Goal: Book appointment/travel/reservation

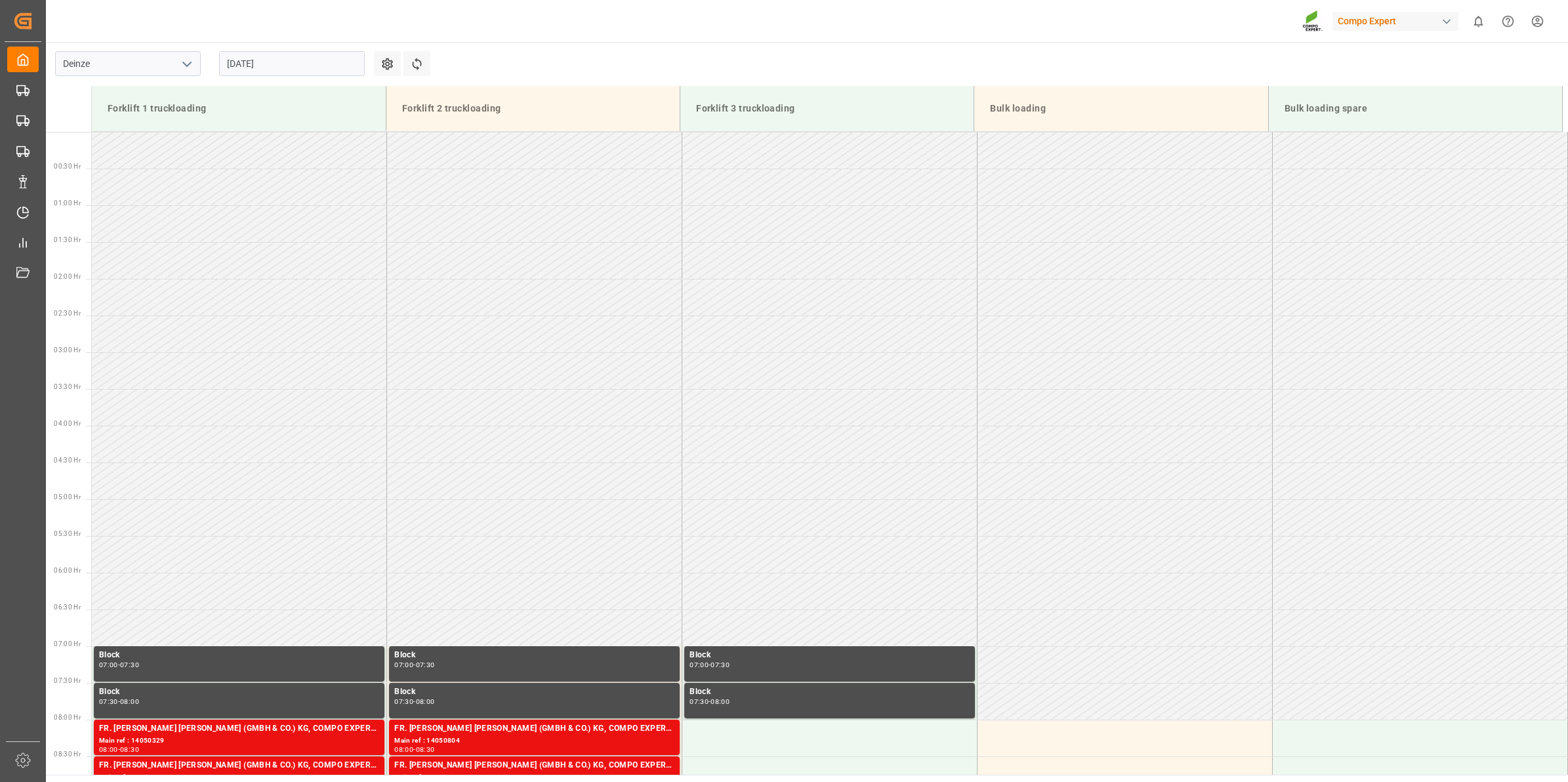
scroll to position [579, 0]
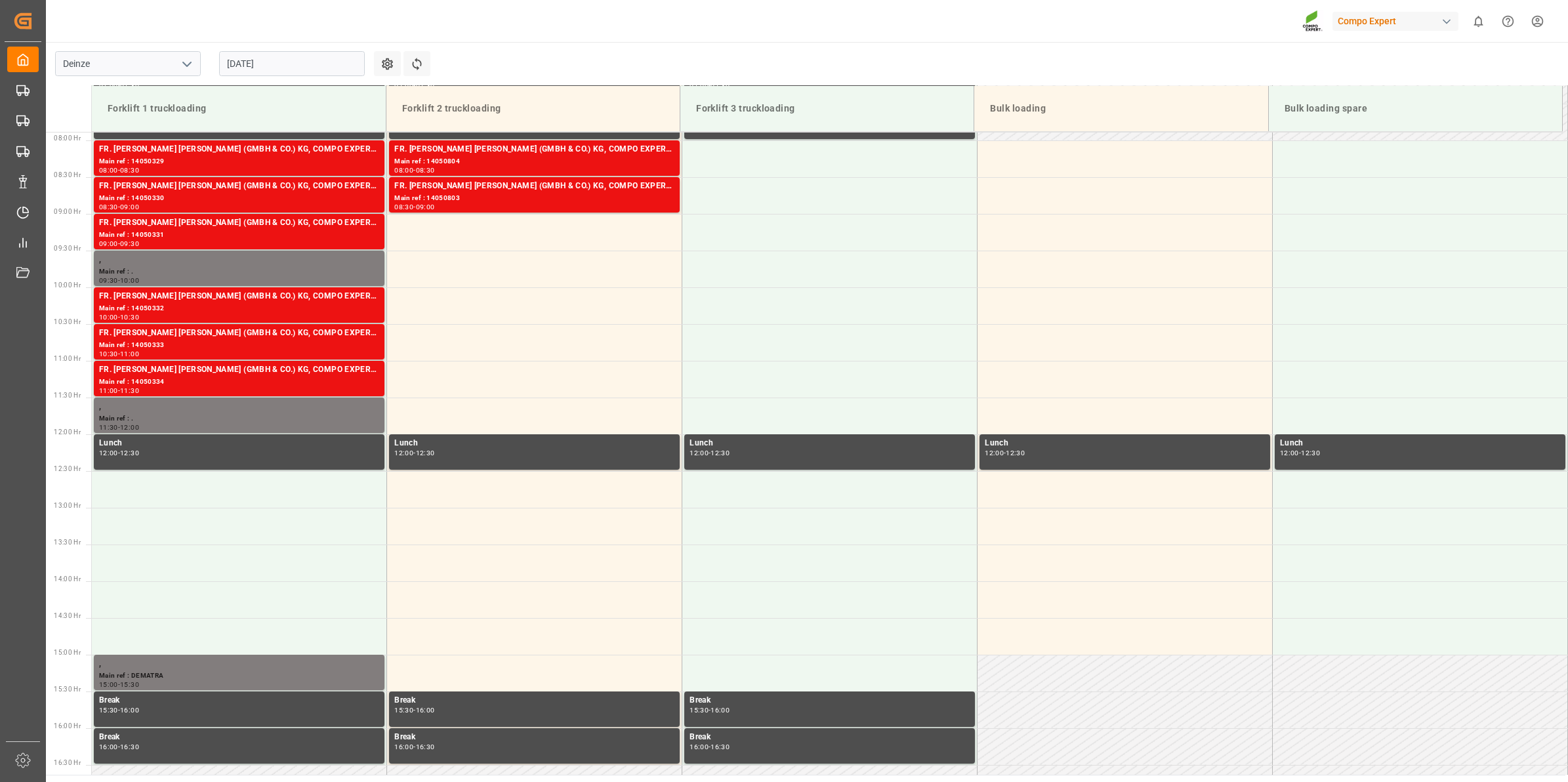
click at [294, 61] on input "28.08.2025" at bounding box center [292, 64] width 145 height 25
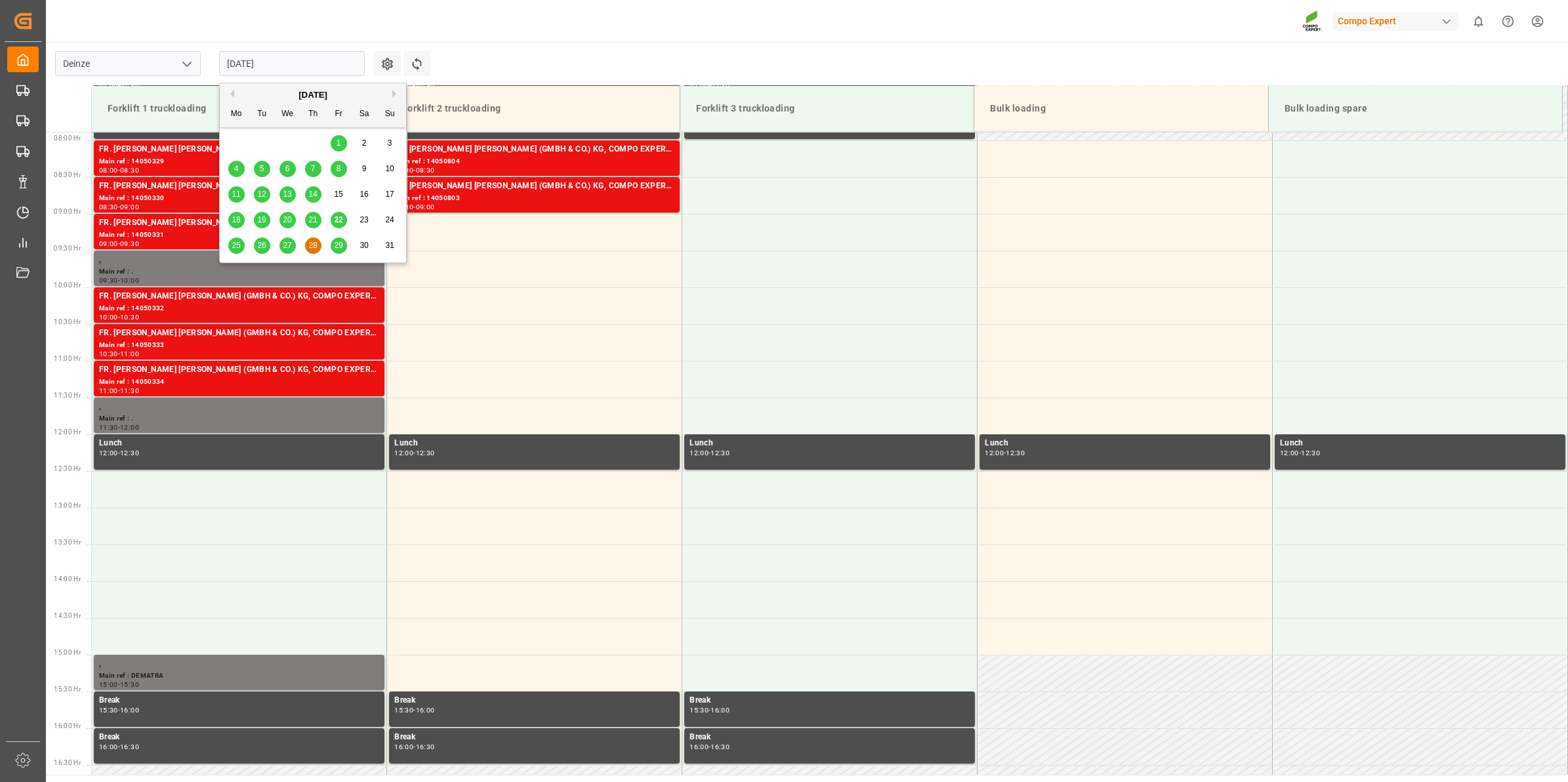
click at [235, 250] on span "25" at bounding box center [236, 245] width 9 height 10
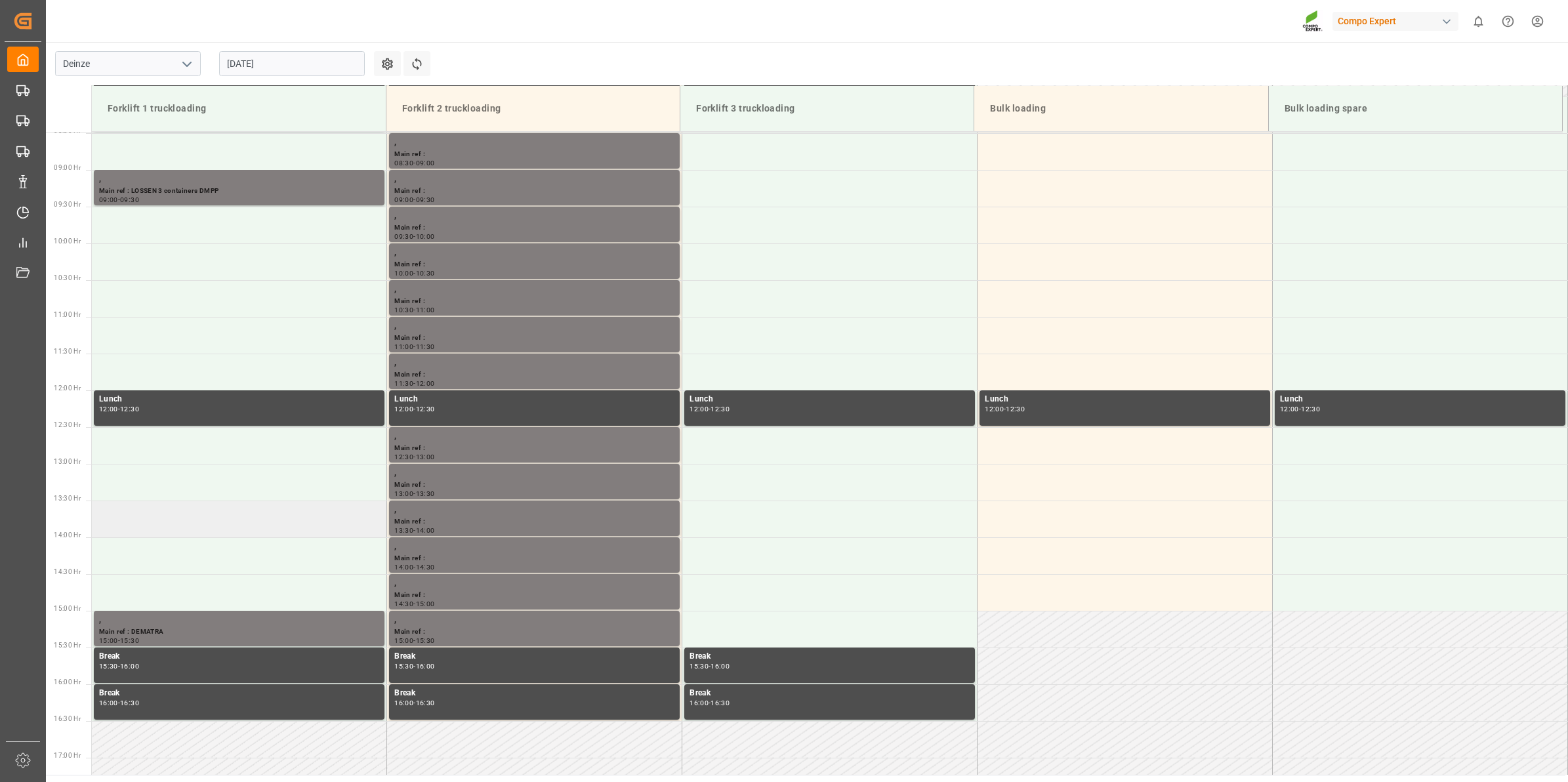
scroll to position [653, 0]
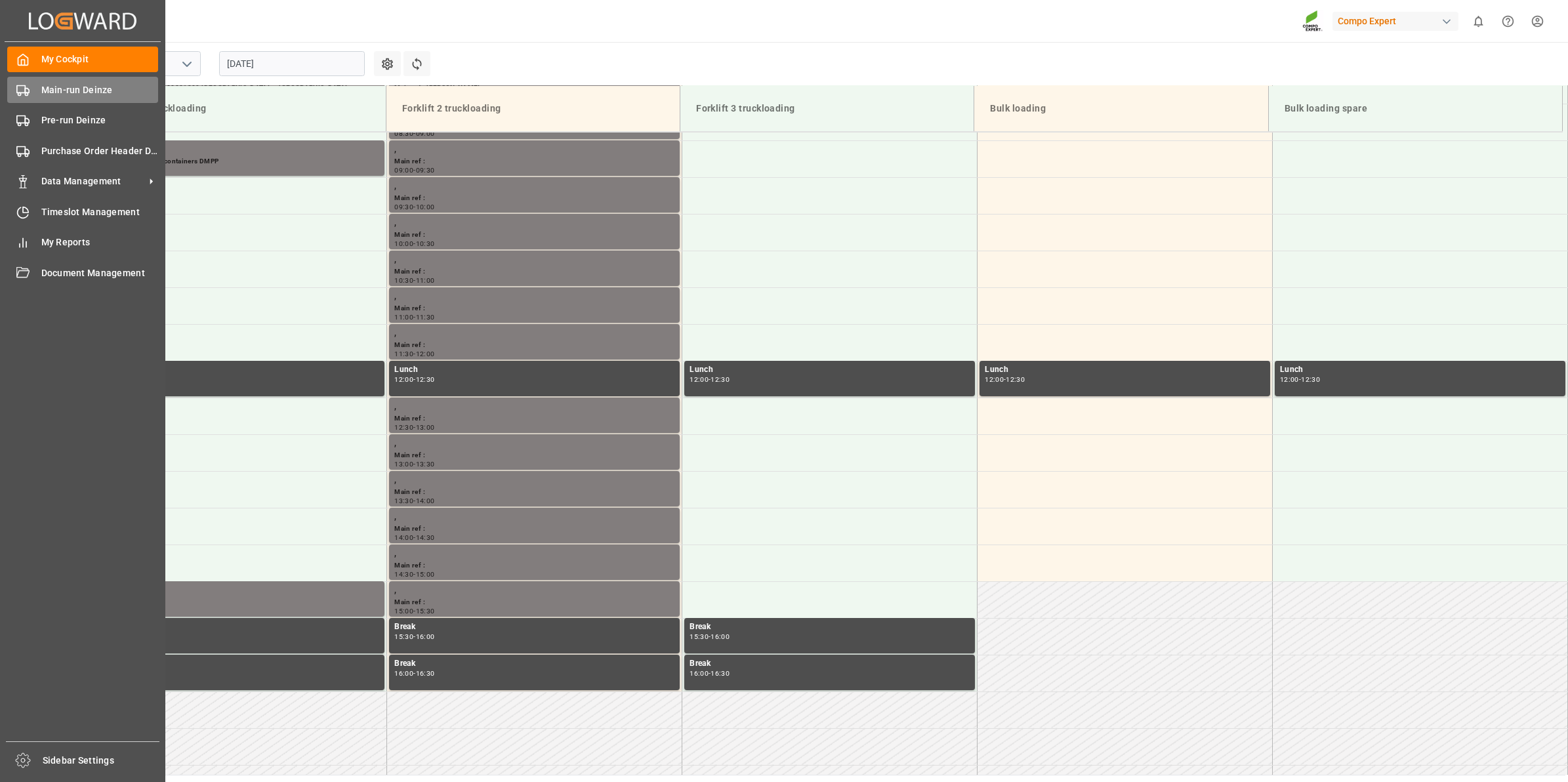
click at [76, 95] on span "Main-run Deinze" at bounding box center [100, 90] width 117 height 14
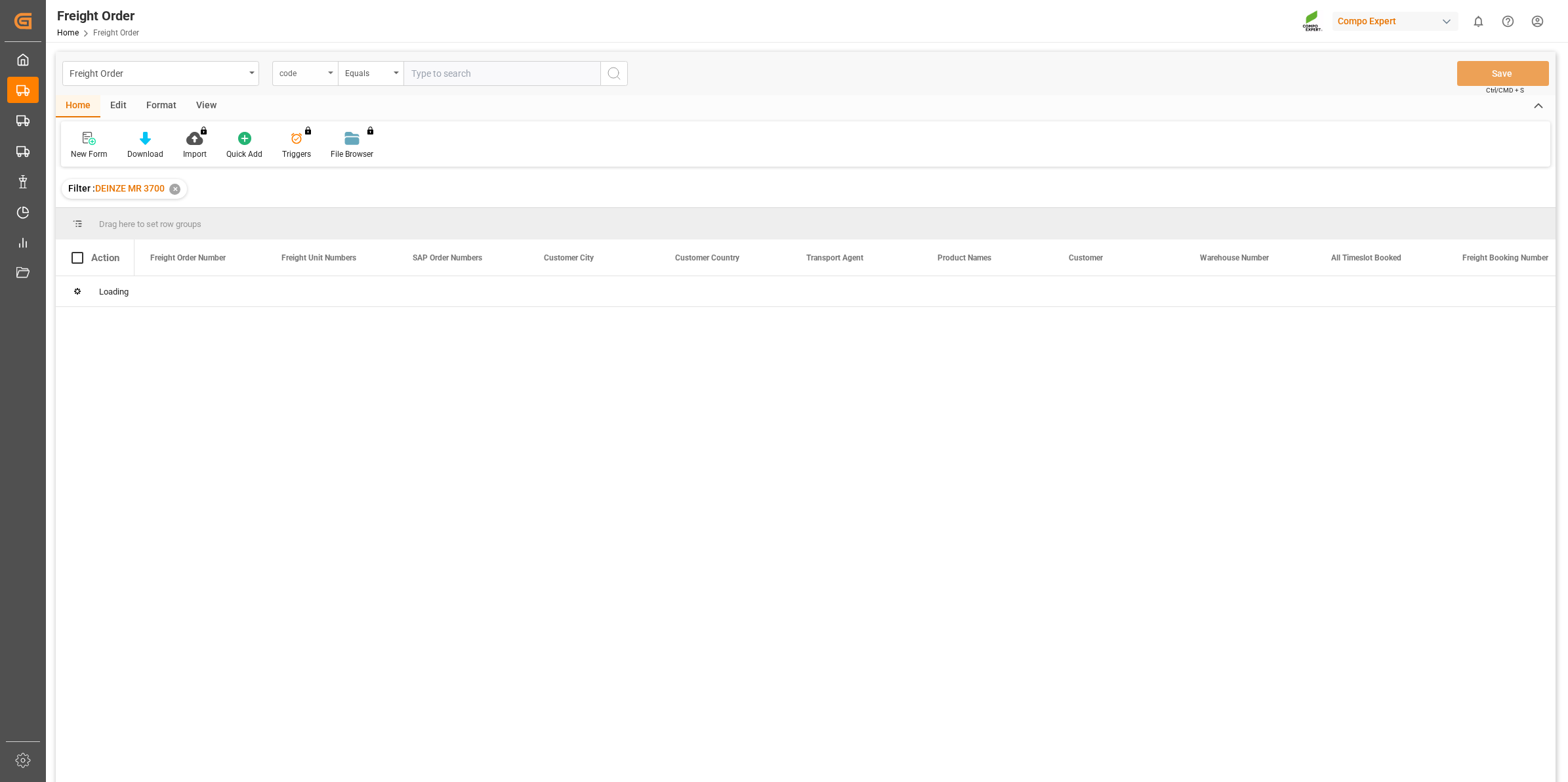
click at [306, 73] on div "code" at bounding box center [302, 72] width 45 height 15
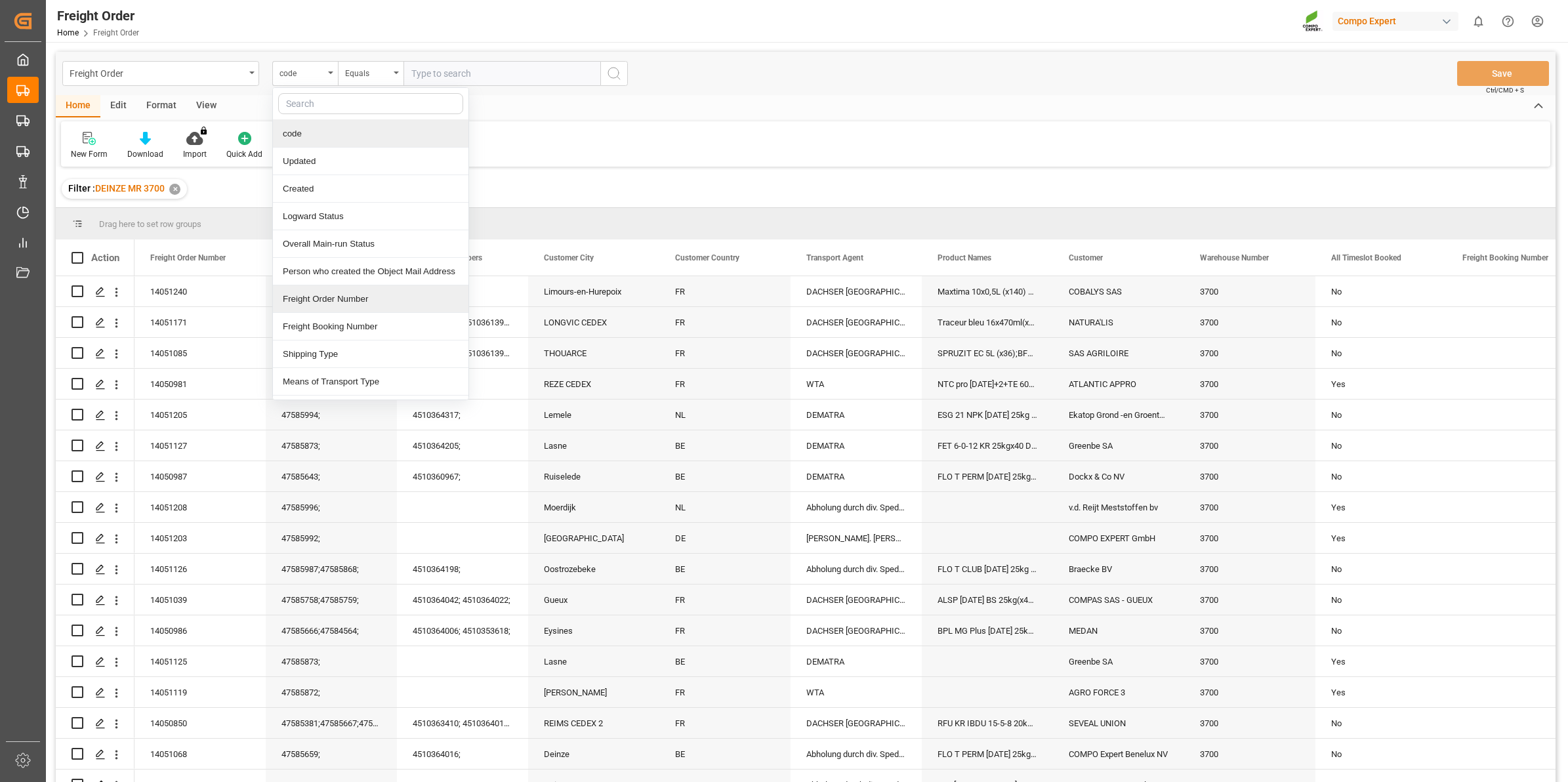
click at [349, 305] on div "Freight Order Number" at bounding box center [371, 300] width 195 height 28
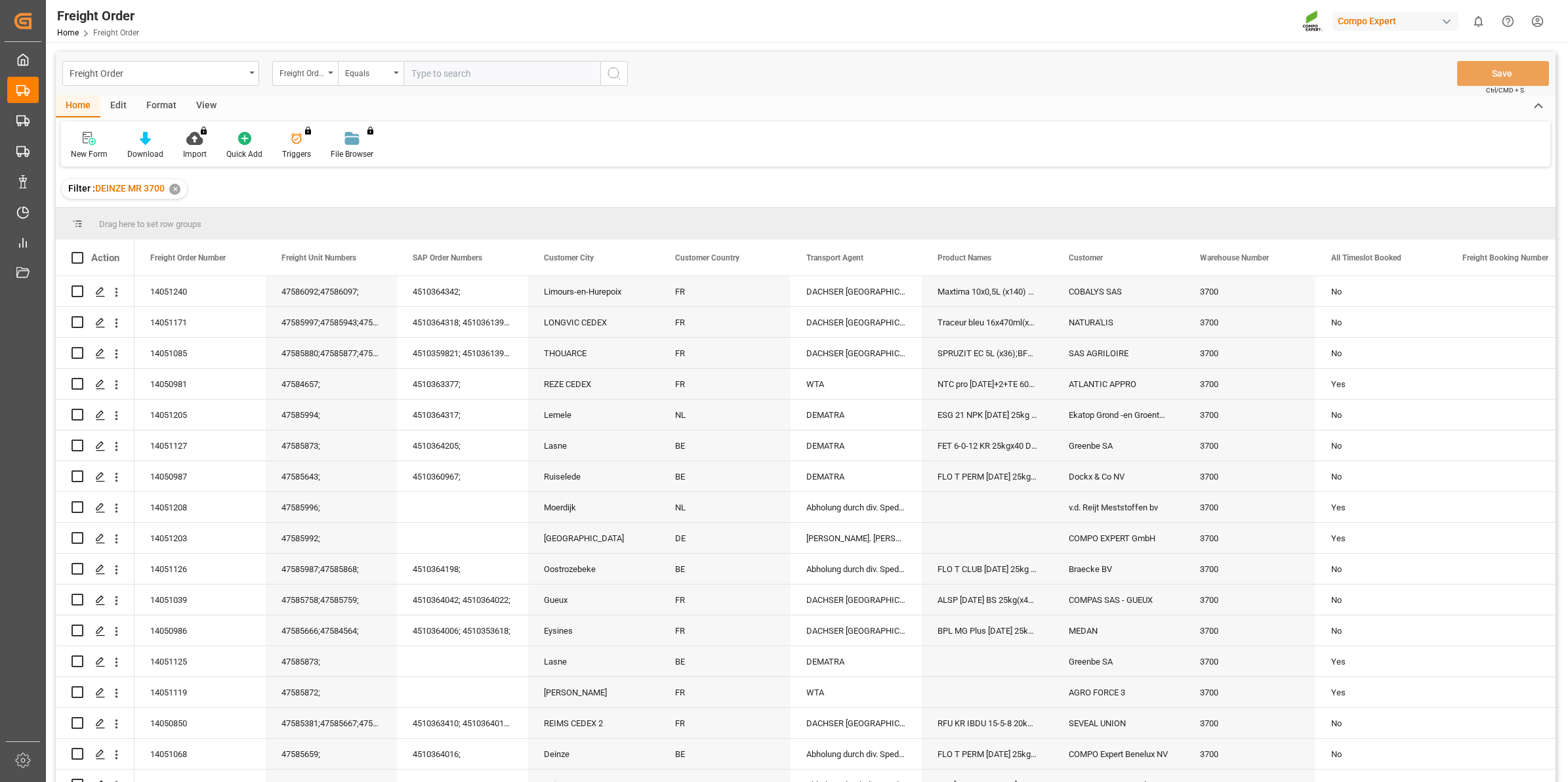
click at [471, 74] on input "text" at bounding box center [502, 73] width 197 height 25
type input "14051086"
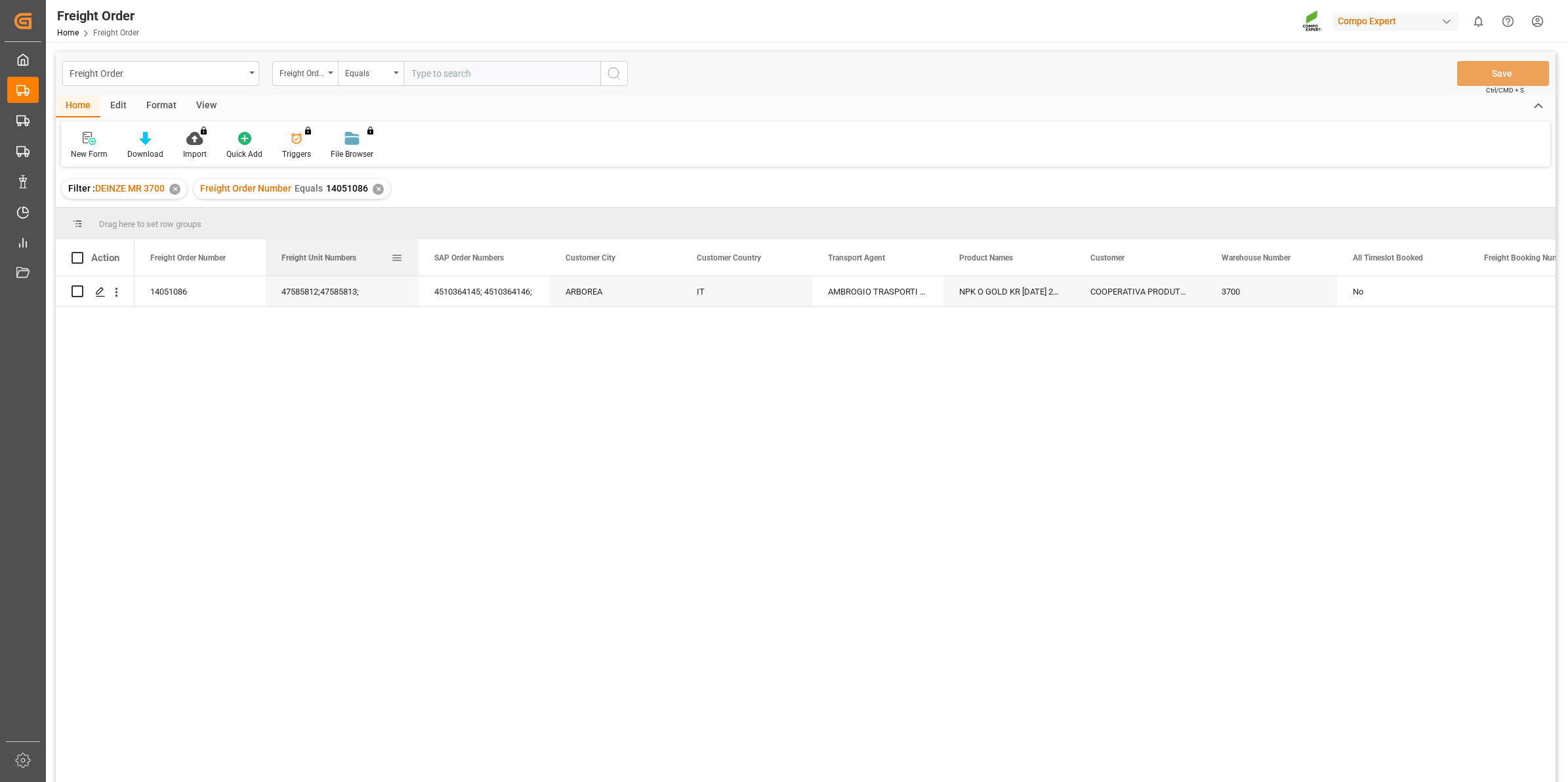
drag, startPoint x: 404, startPoint y: 253, endPoint x: 415, endPoint y: 250, distance: 11.4
click at [416, 250] on div at bounding box center [418, 257] width 5 height 36
drag, startPoint x: 415, startPoint y: 250, endPoint x: 399, endPoint y: 250, distance: 16.0
click at [399, 250] on div at bounding box center [402, 257] width 5 height 36
drag, startPoint x: 533, startPoint y: 260, endPoint x: 553, endPoint y: 263, distance: 20.2
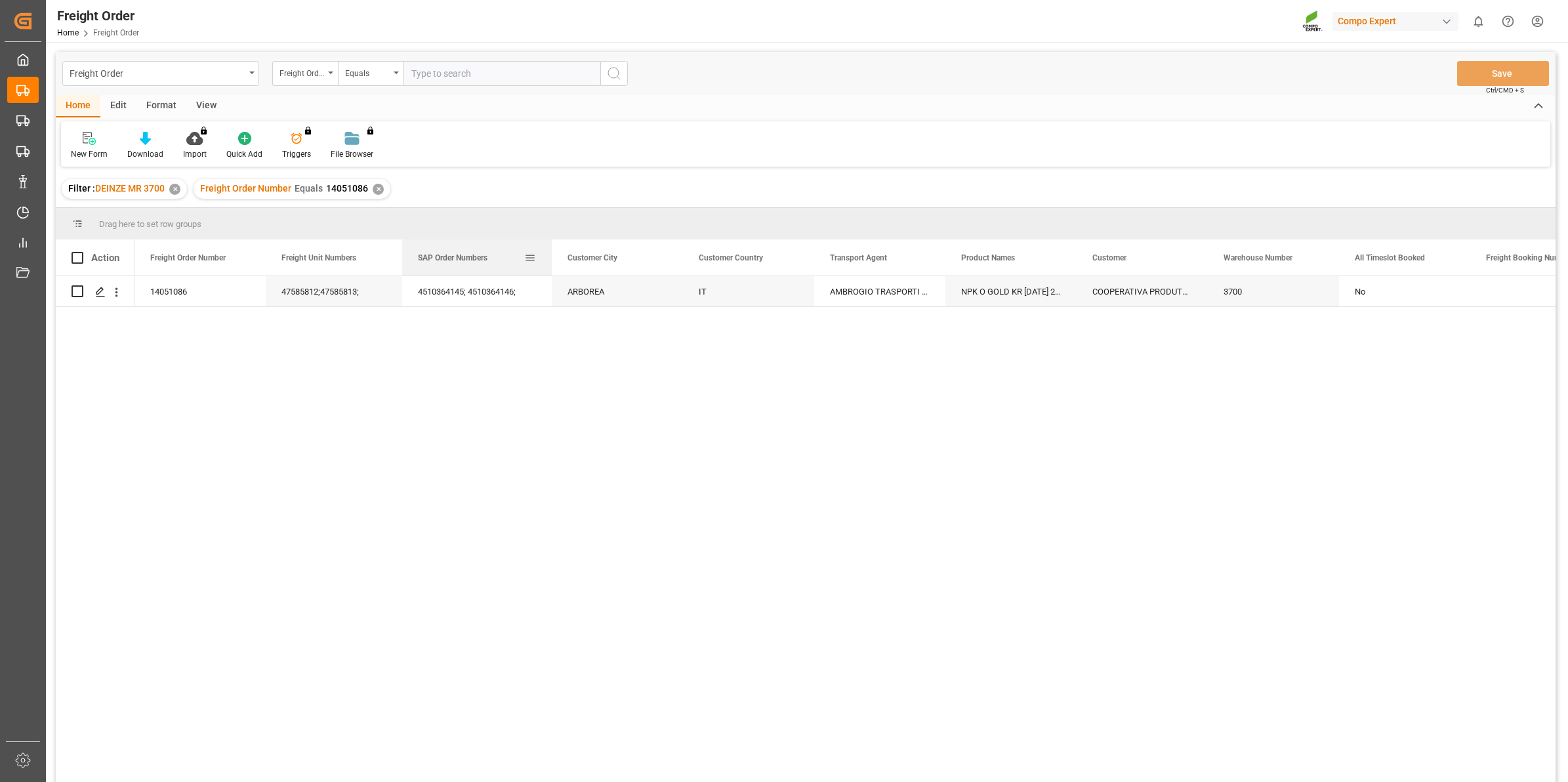
click at [553, 263] on div at bounding box center [551, 257] width 5 height 36
click at [106, 299] on div "Press SPACE to select this row." at bounding box center [99, 292] width 20 height 24
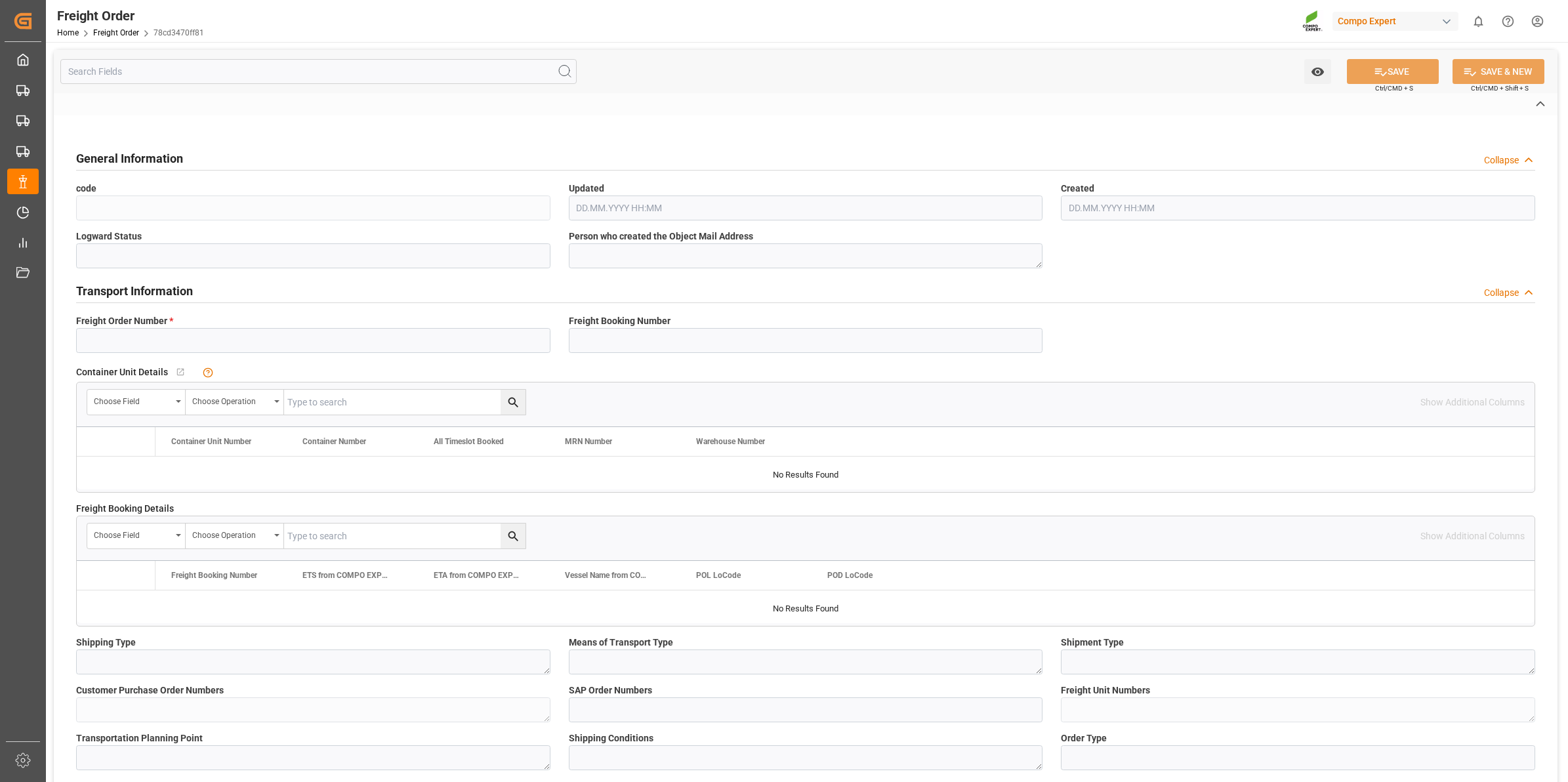
type input "14051086"
type textarea "30"
type textarea "3200"
type textarea "CB30"
type textarea "DECARO/19 08 2025;"
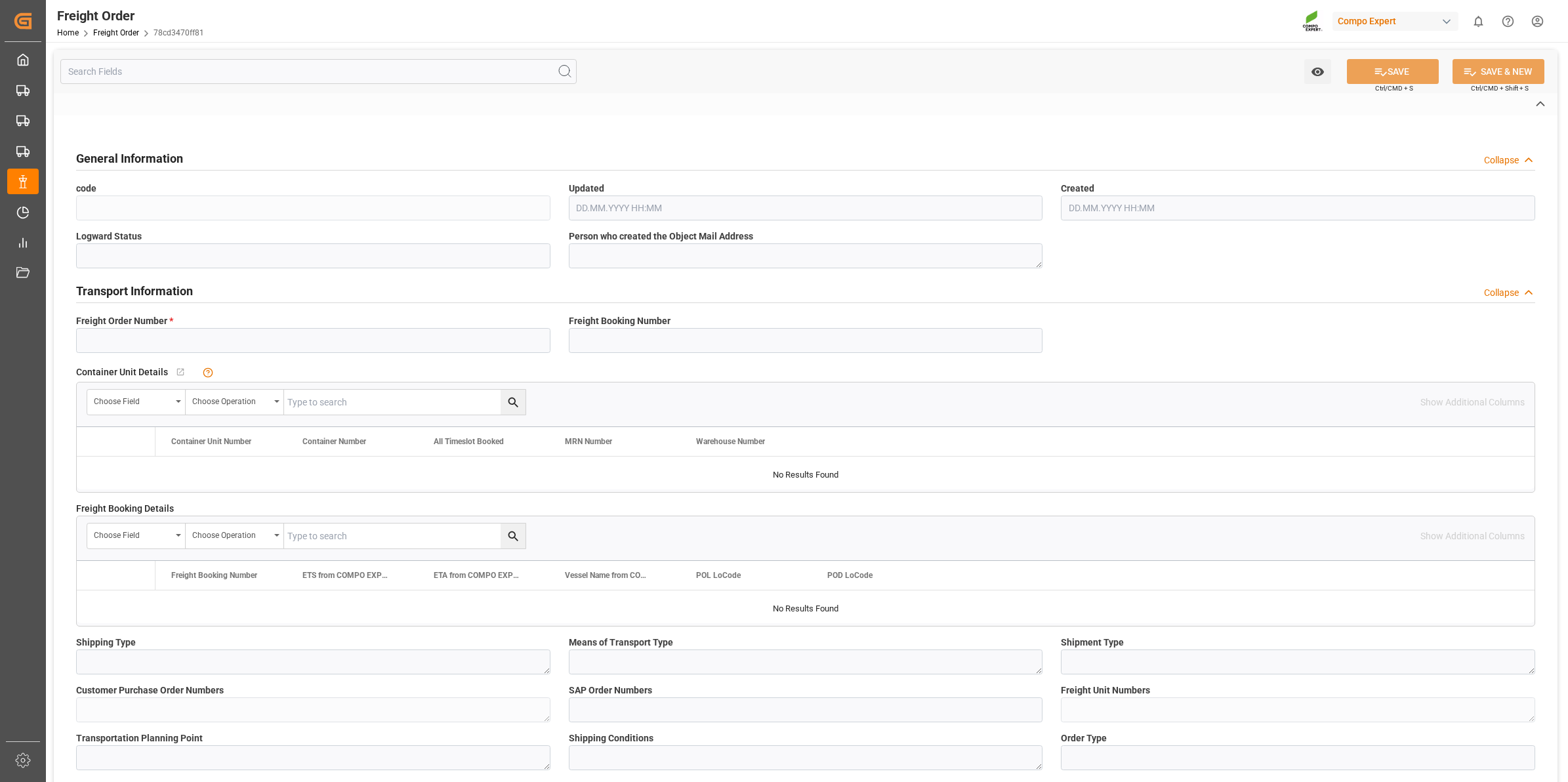
type input "4510364145; 4510364146;"
type textarea "47585812;47585813;"
type textarea "CB01"
type textarea "Z3"
type input "4"
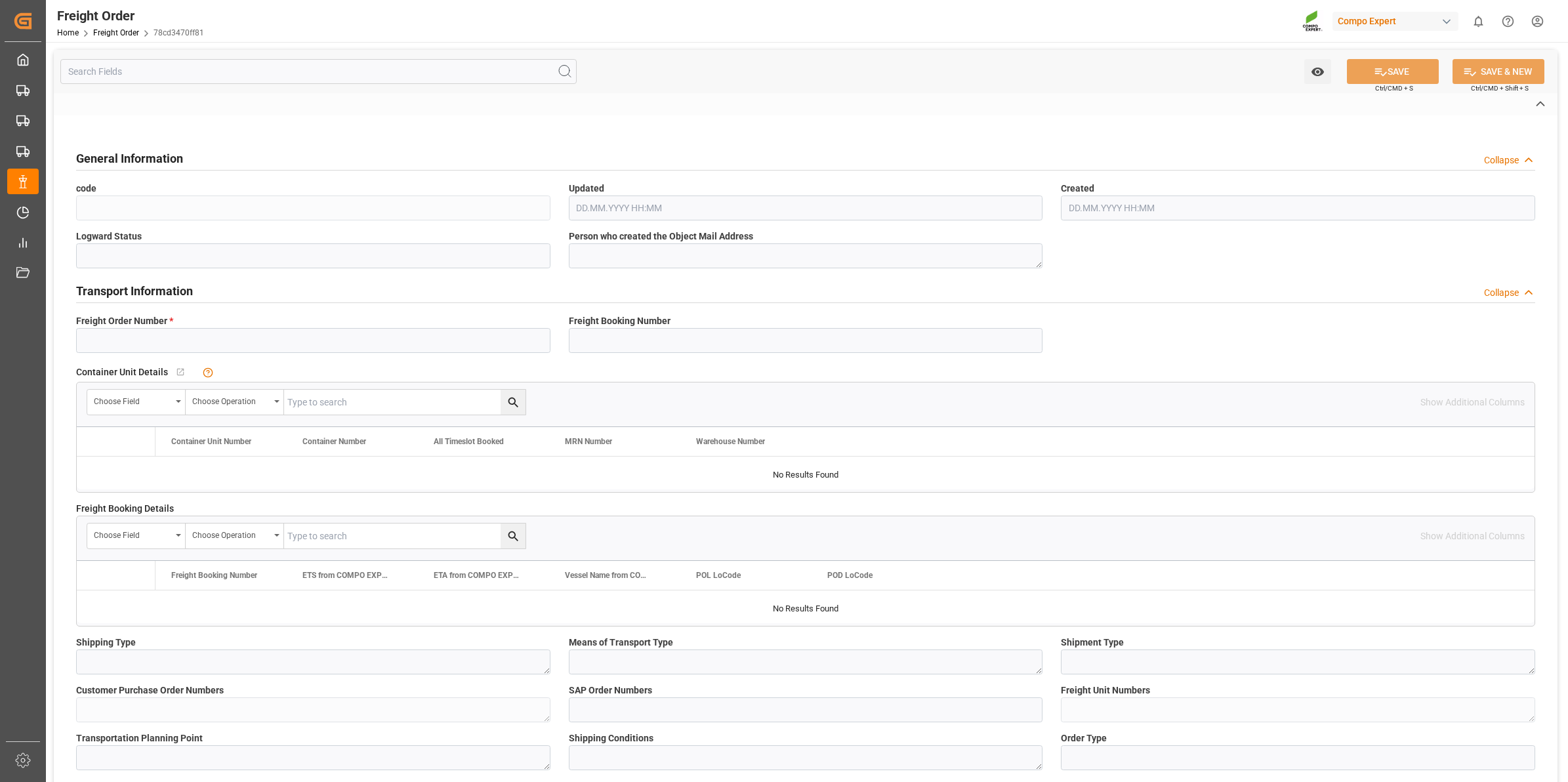
type textarea "DE"
type textarea "CPT"
type textarea "NPK O GOLD KR 15-9-15 25kg (x60) IT;"
type textarea "4414002899;"
type input "3700"
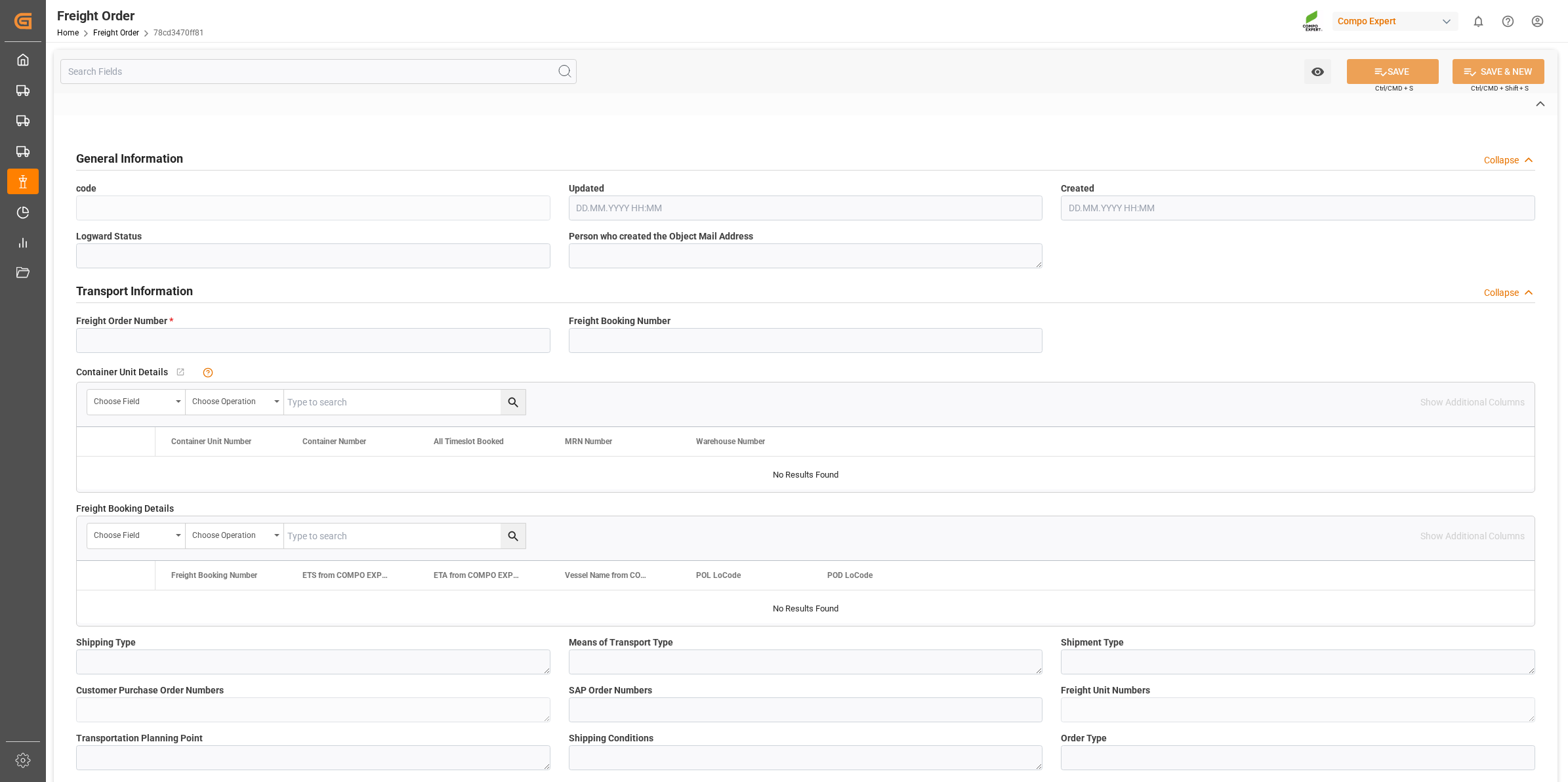
type input "Logistics Service Provider"
type input "No"
type input "16"
type input "24288"
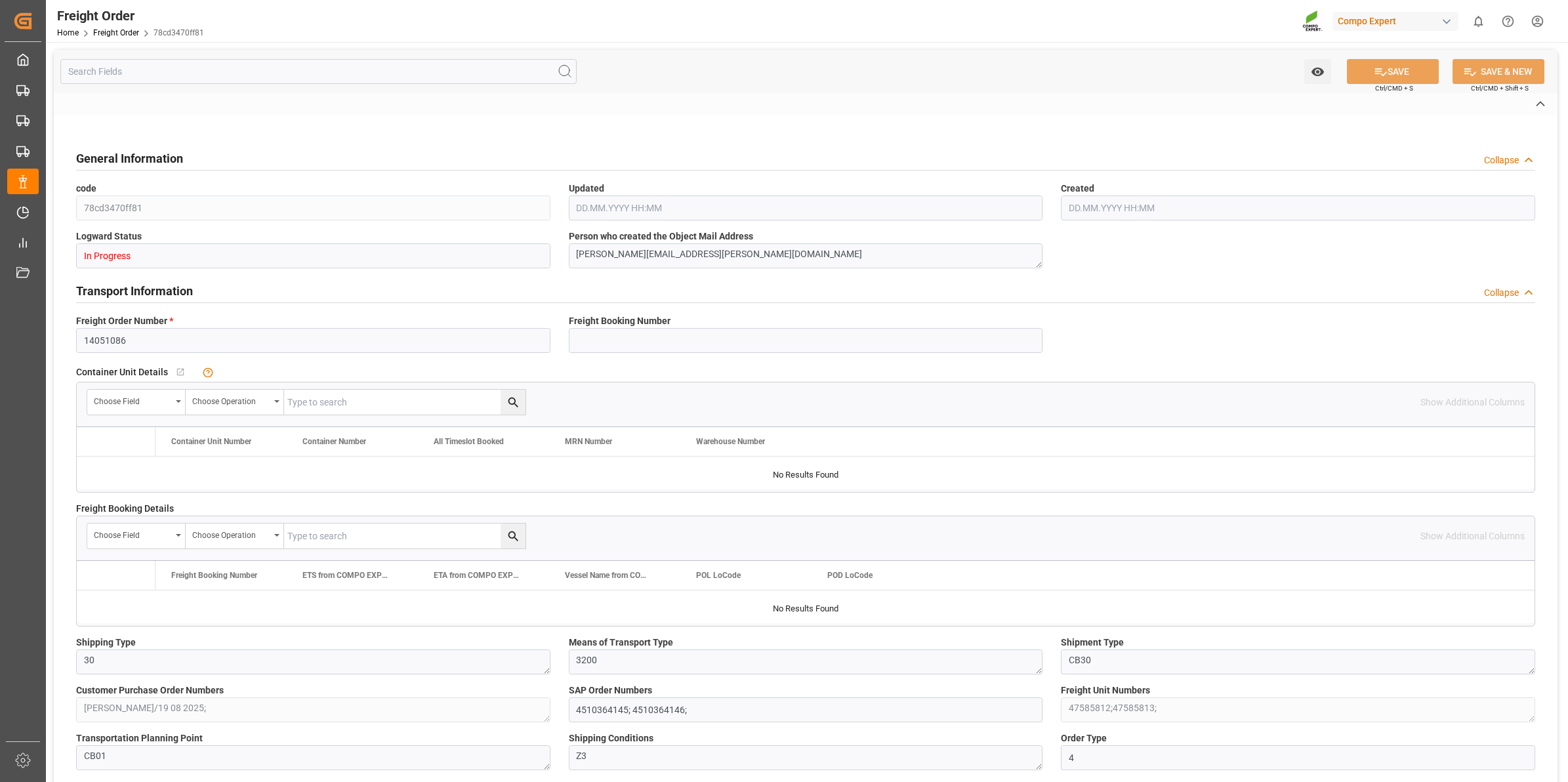
type input "0"
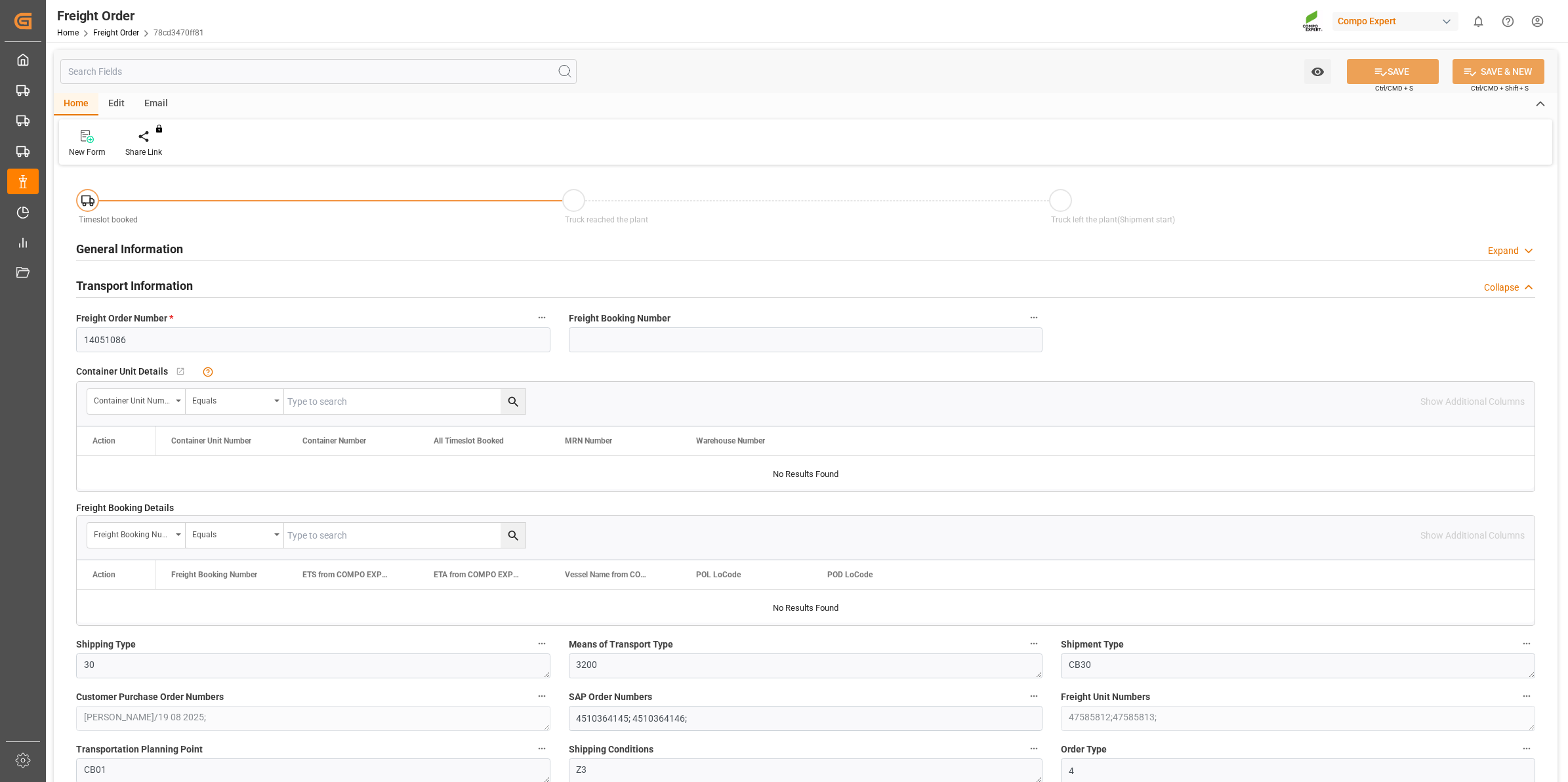
type input "21.08.2025 00:00"
type input "19.08.2025 15:58"
click at [169, 148] on div "Create Timeslot" at bounding box center [153, 152] width 56 height 12
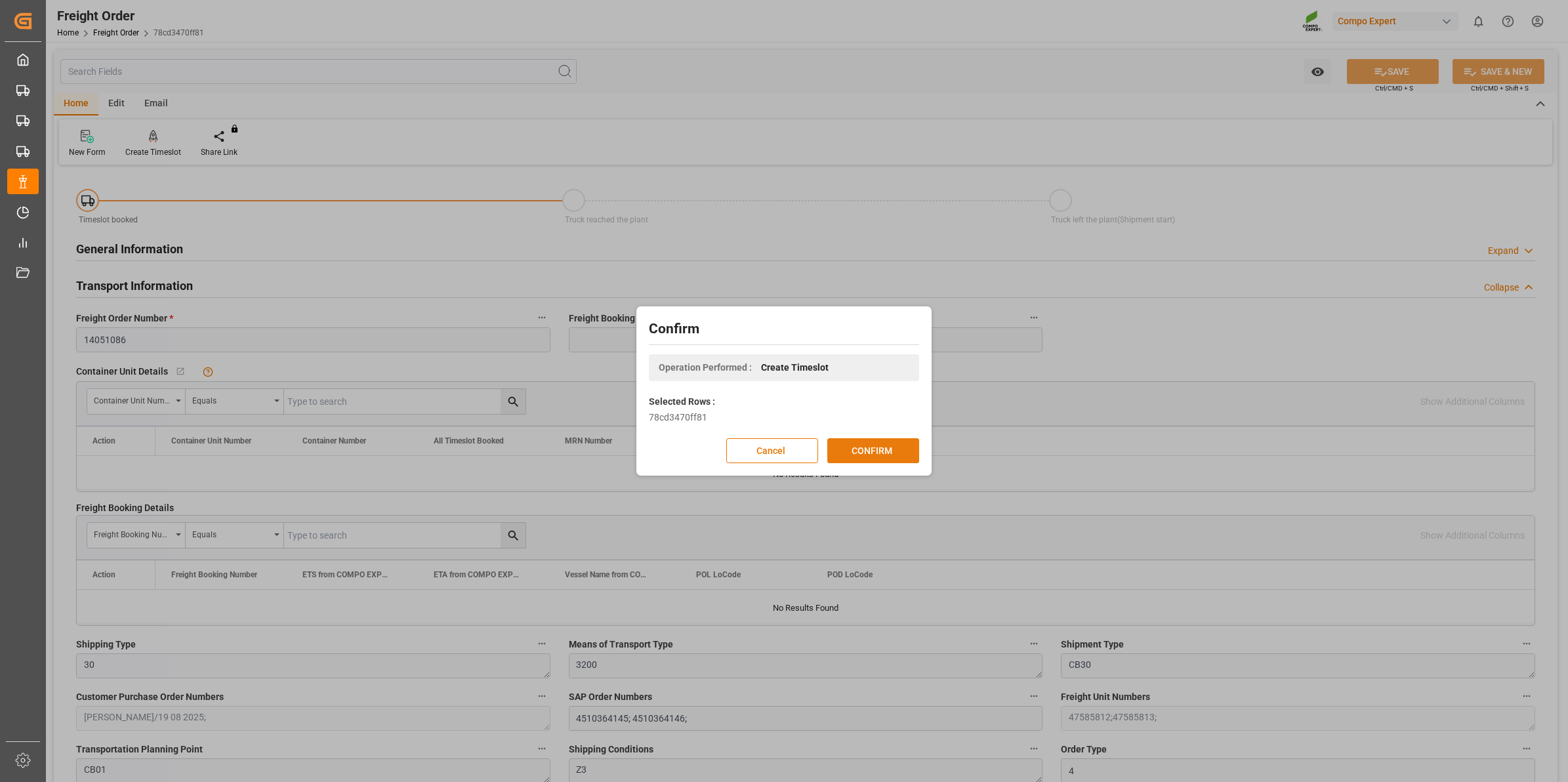
click at [904, 456] on button "CONFIRM" at bounding box center [873, 451] width 92 height 25
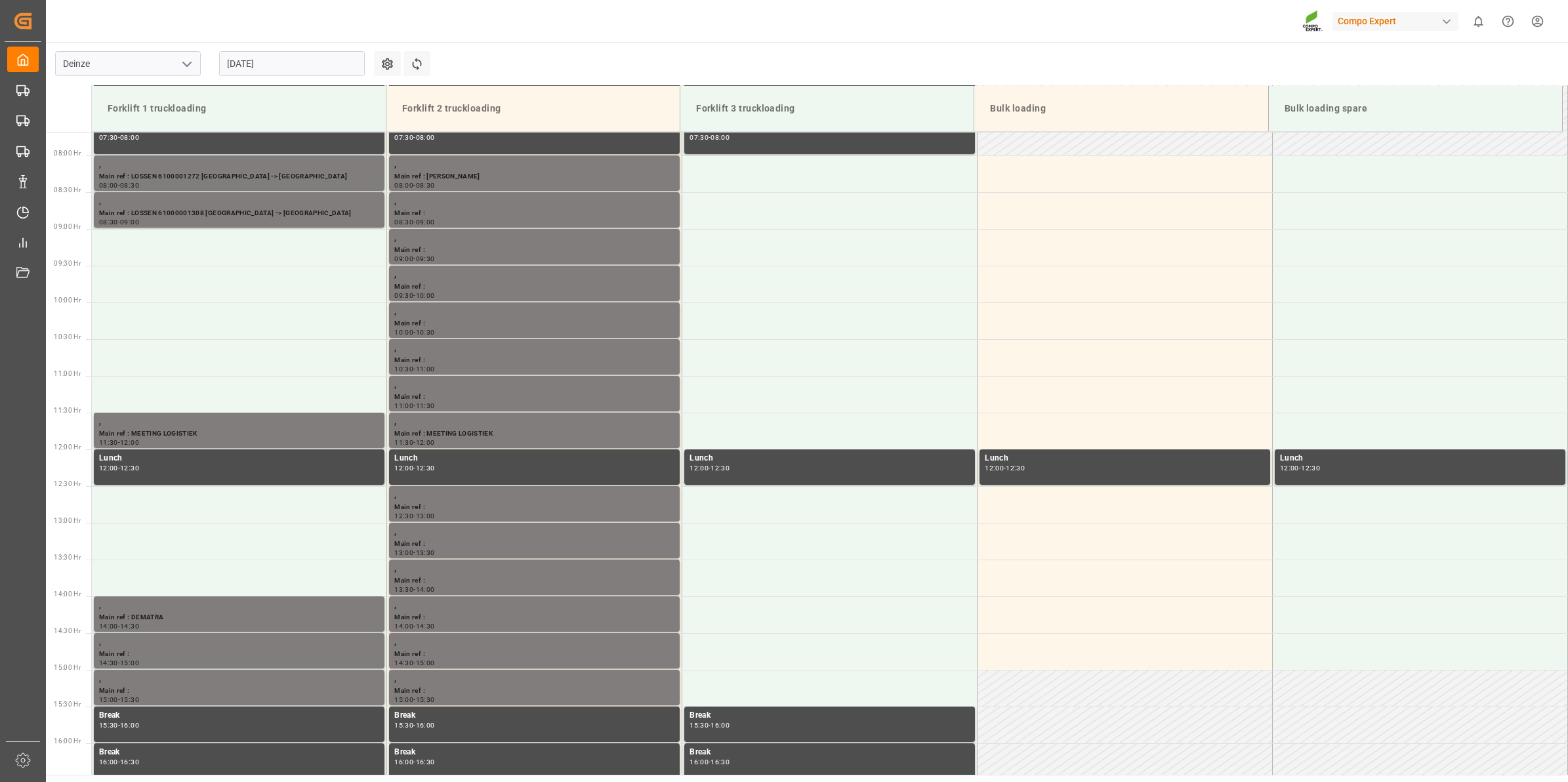
scroll to position [653, 0]
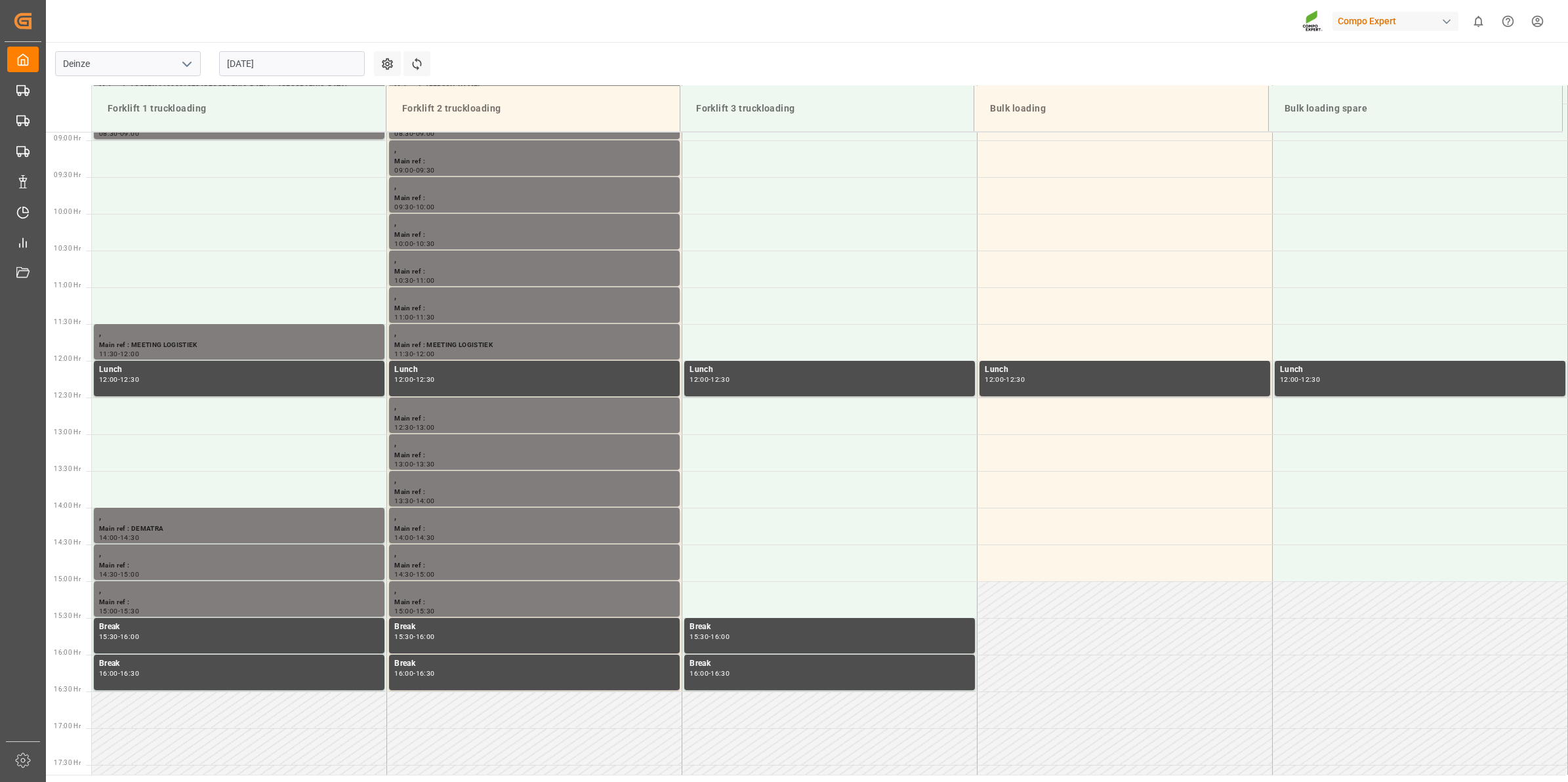
click at [260, 68] on input "[DATE]" at bounding box center [292, 64] width 145 height 25
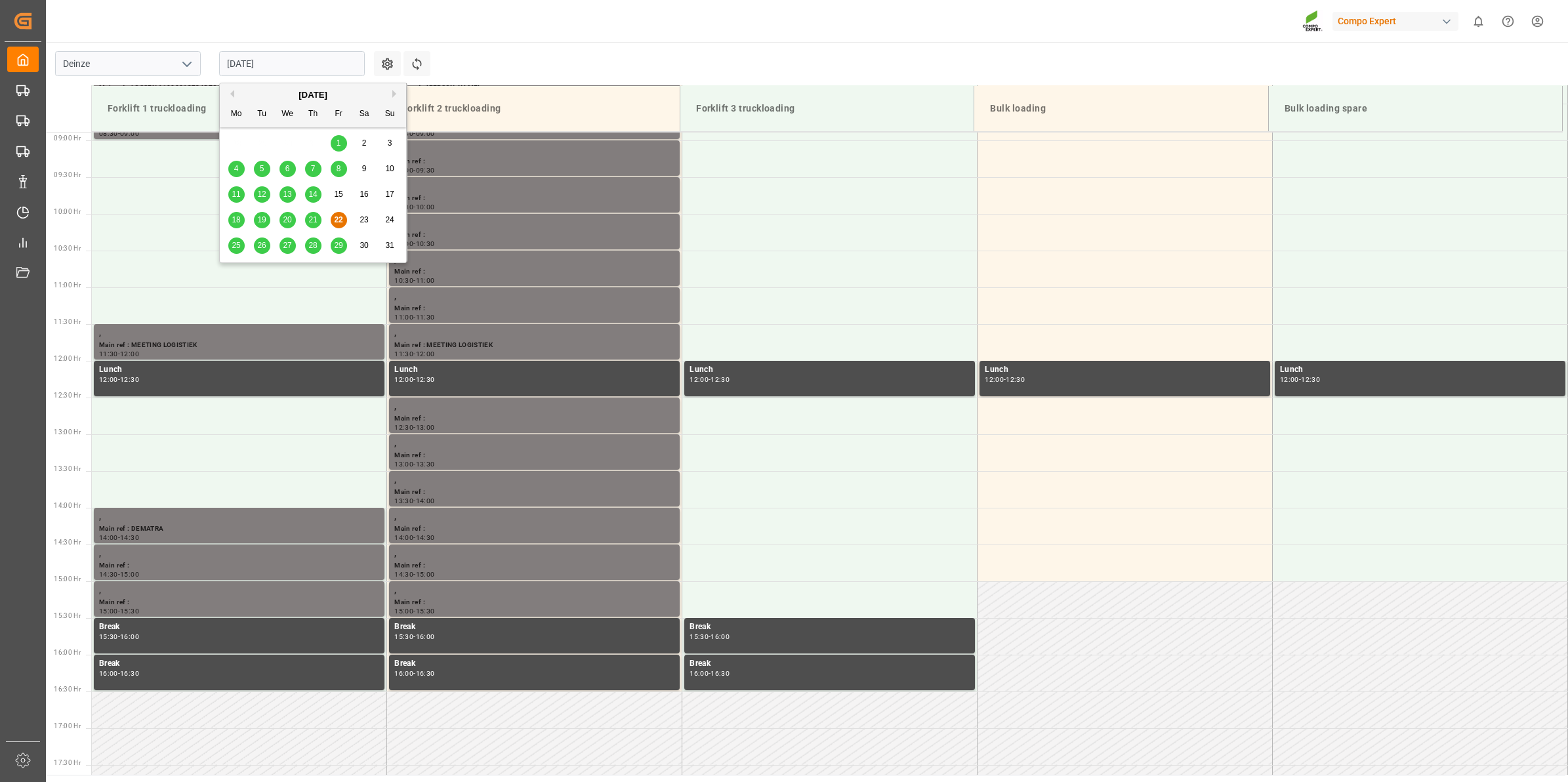
click at [232, 250] on span "25" at bounding box center [236, 245] width 9 height 10
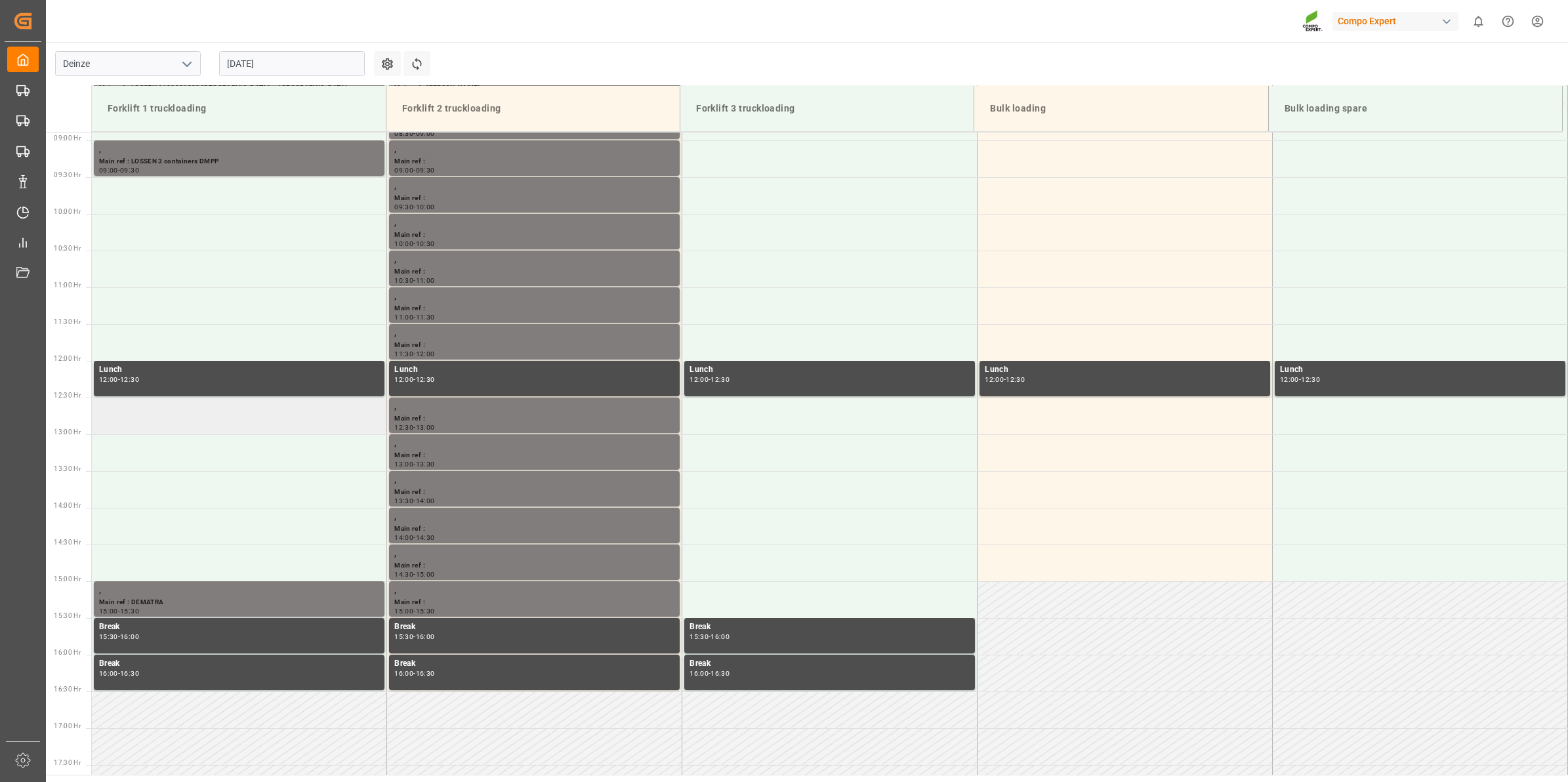
click at [194, 420] on td at bounding box center [239, 416] width 295 height 37
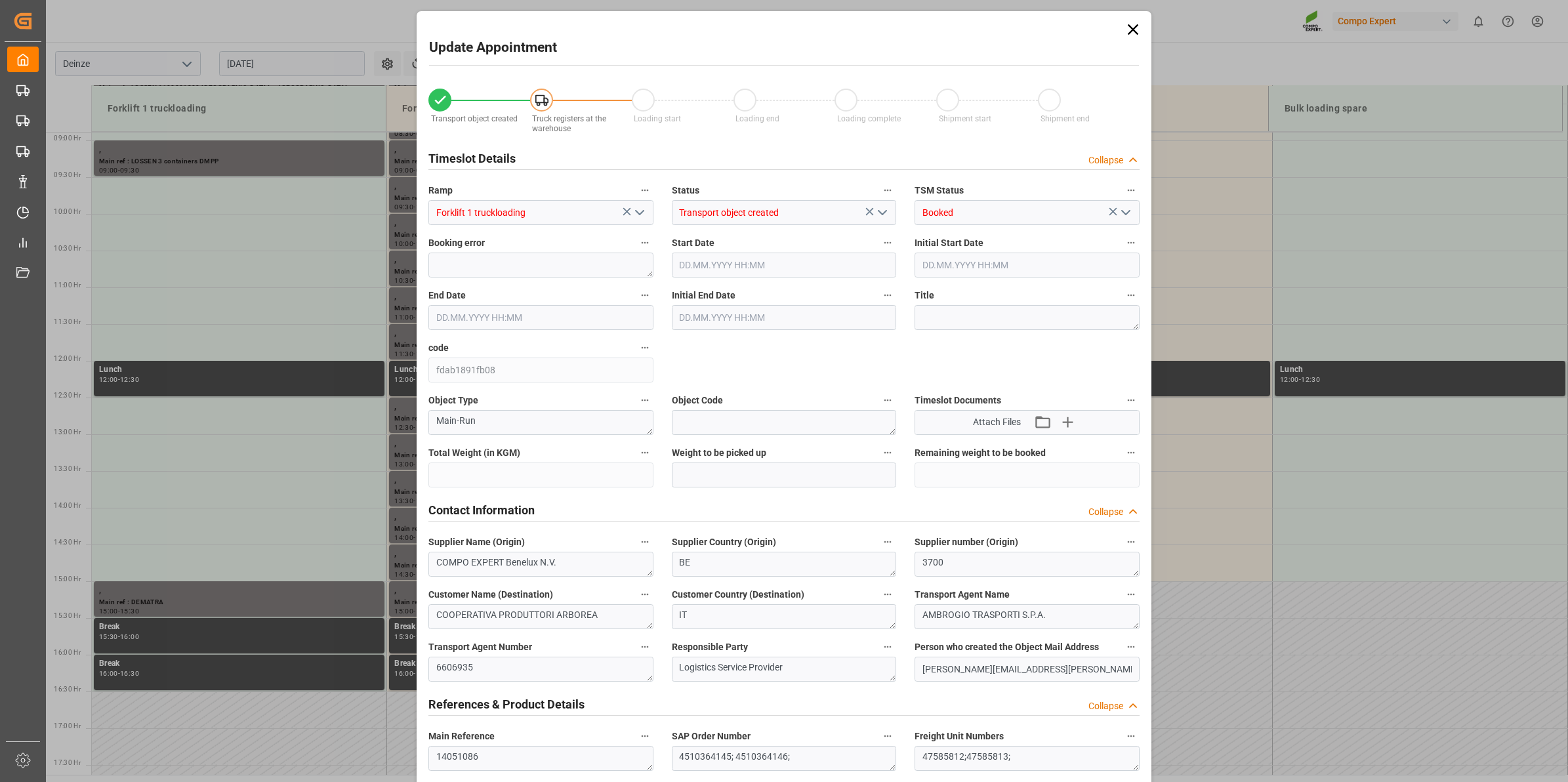
type input "24288"
type input "0"
type input "16"
type input "25.08.2025 12:30"
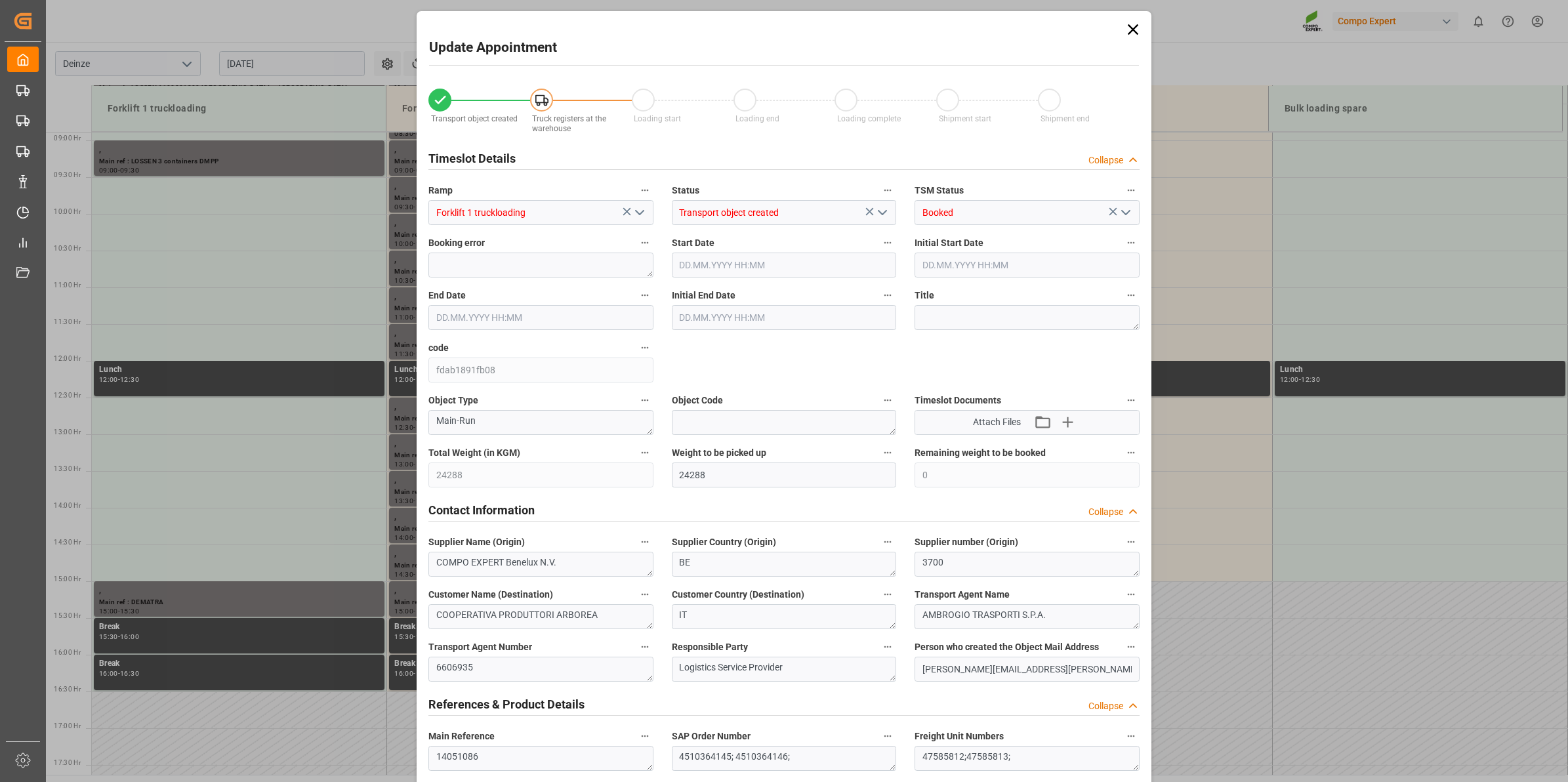
type input "25.08.2025 13:00"
type input "19.08.2025 15:58"
type input "22.08.2025 07:47"
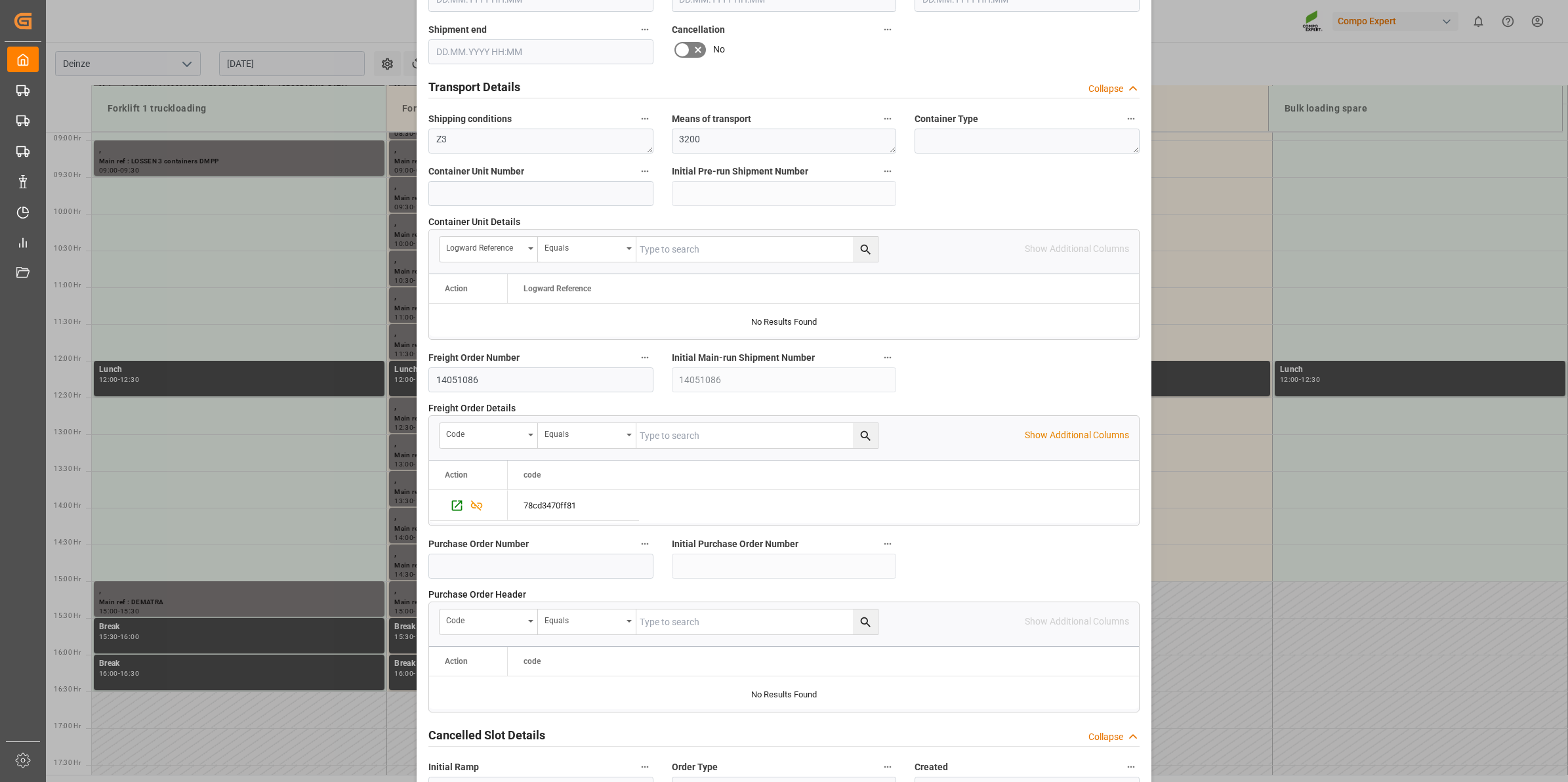
scroll to position [1041, 0]
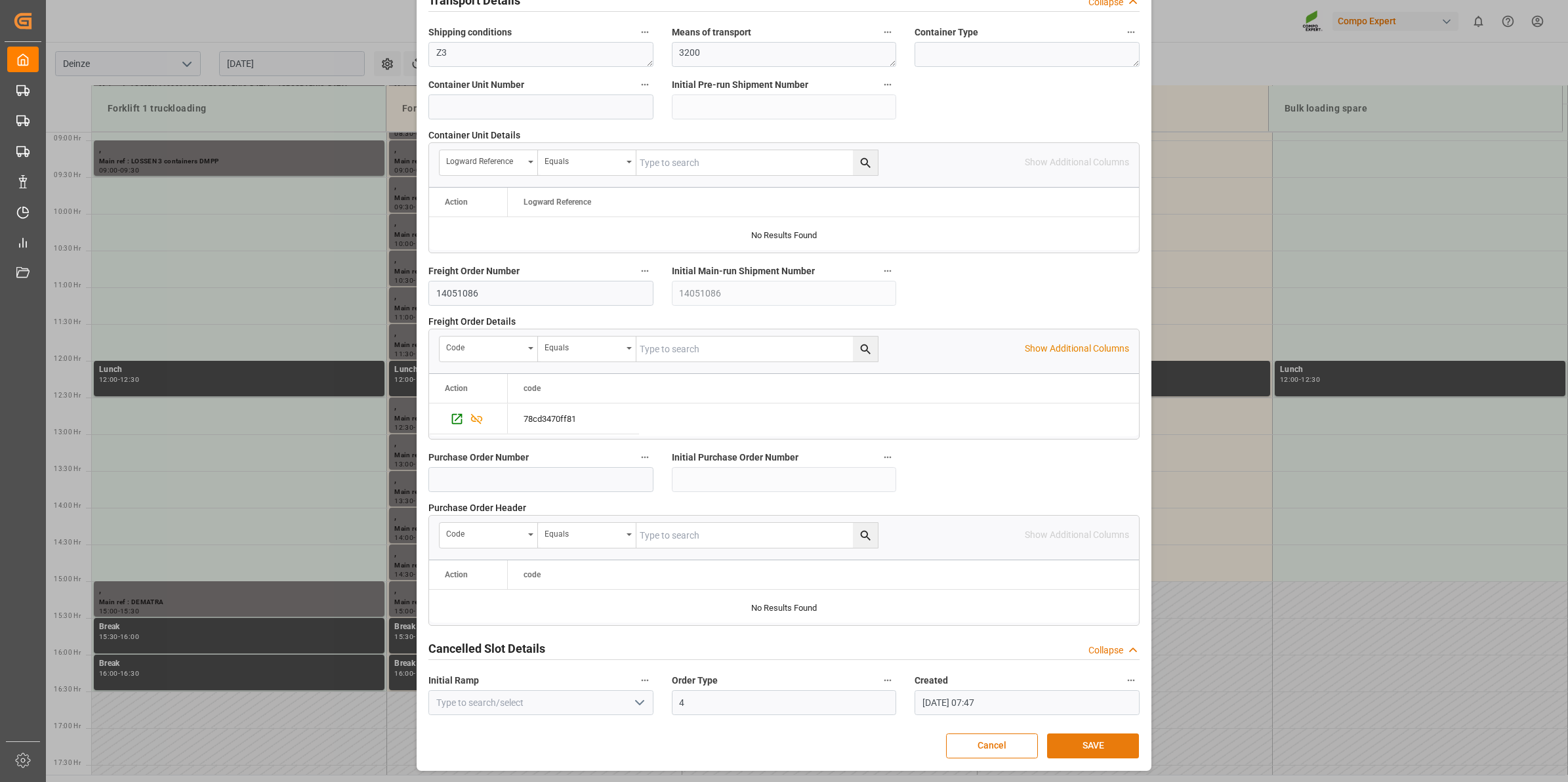
click at [1097, 742] on button "SAVE" at bounding box center [1093, 746] width 92 height 25
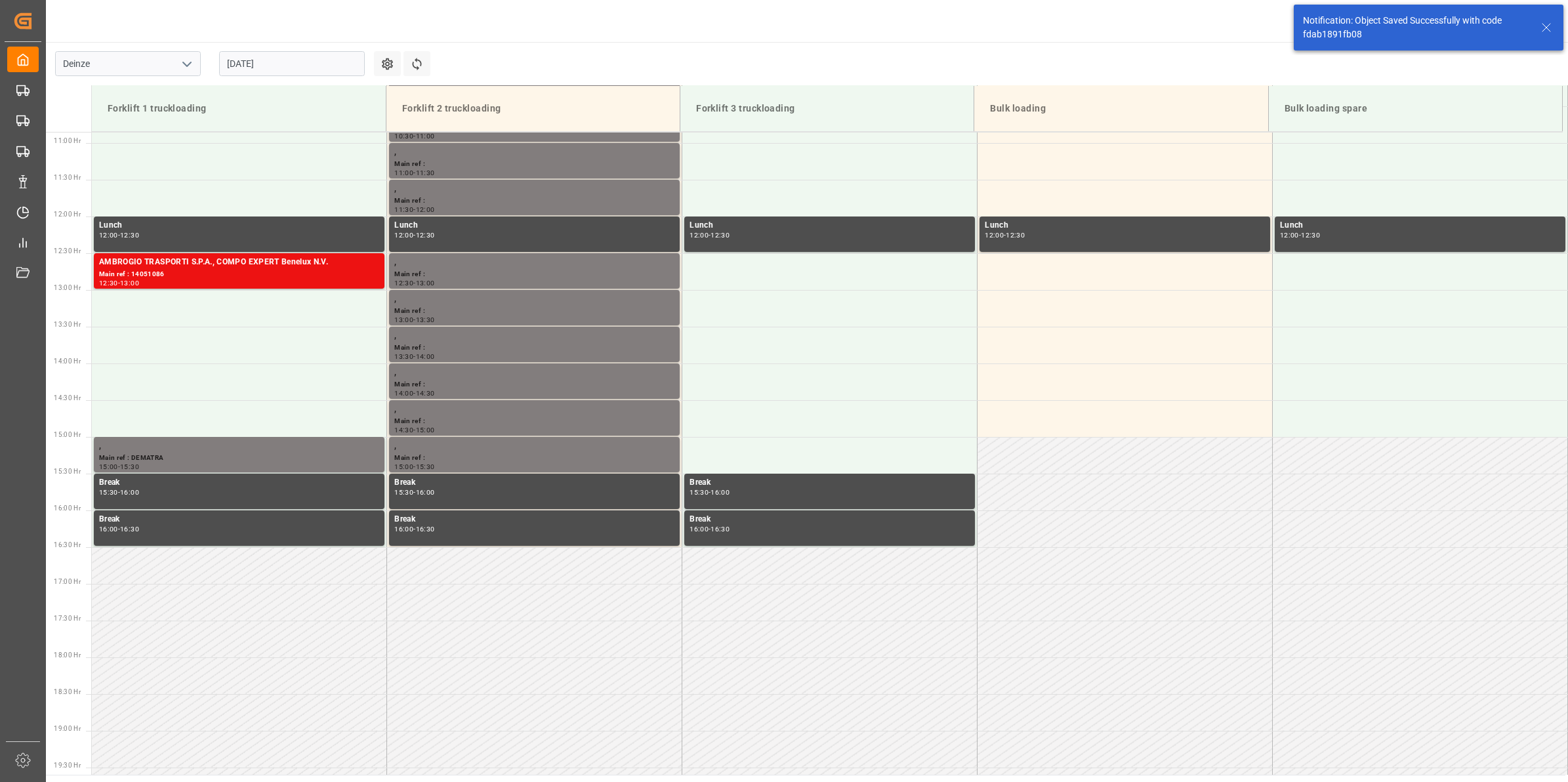
scroll to position [800, 0]
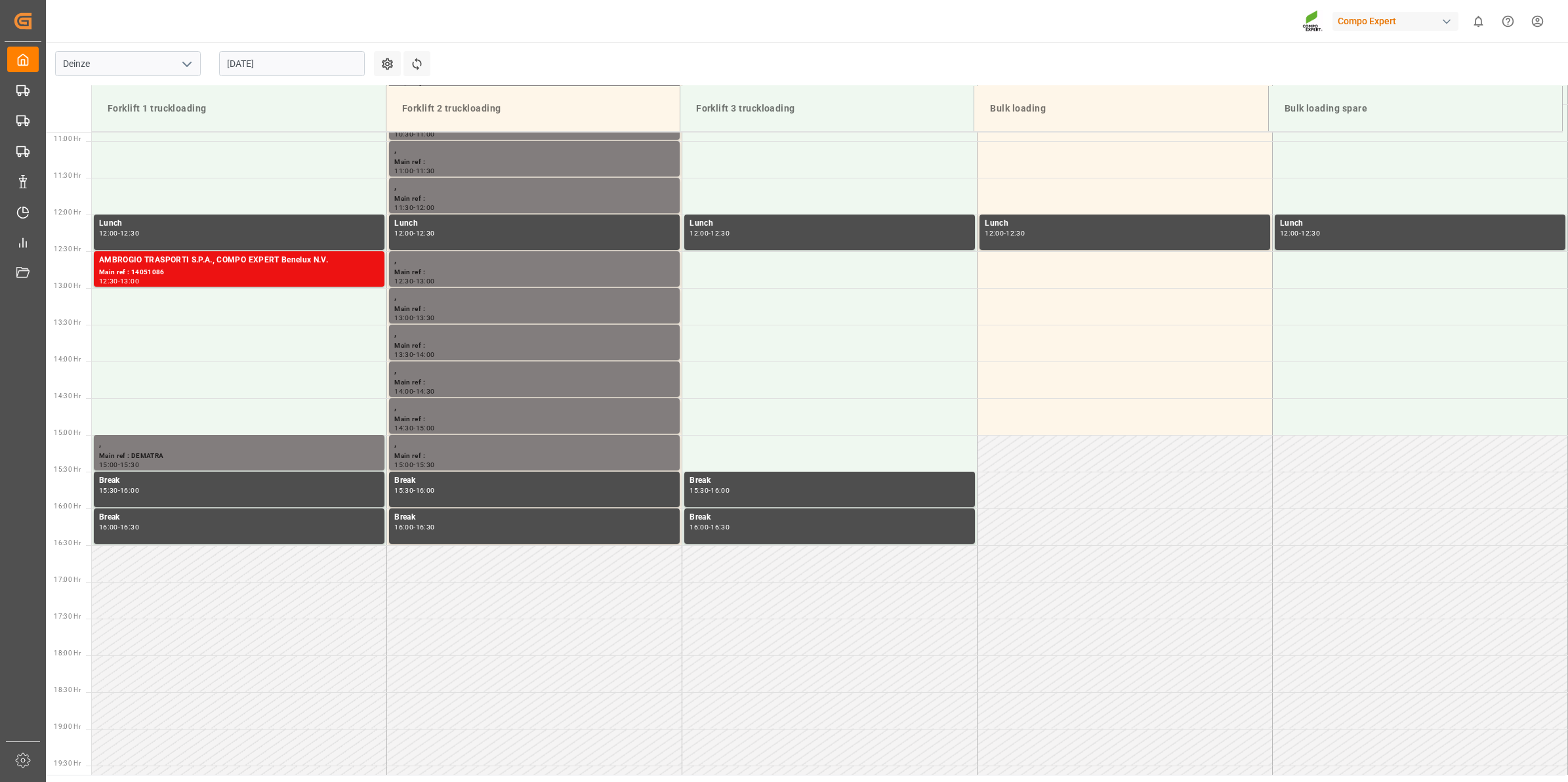
click at [237, 54] on input "[DATE]" at bounding box center [292, 64] width 145 height 25
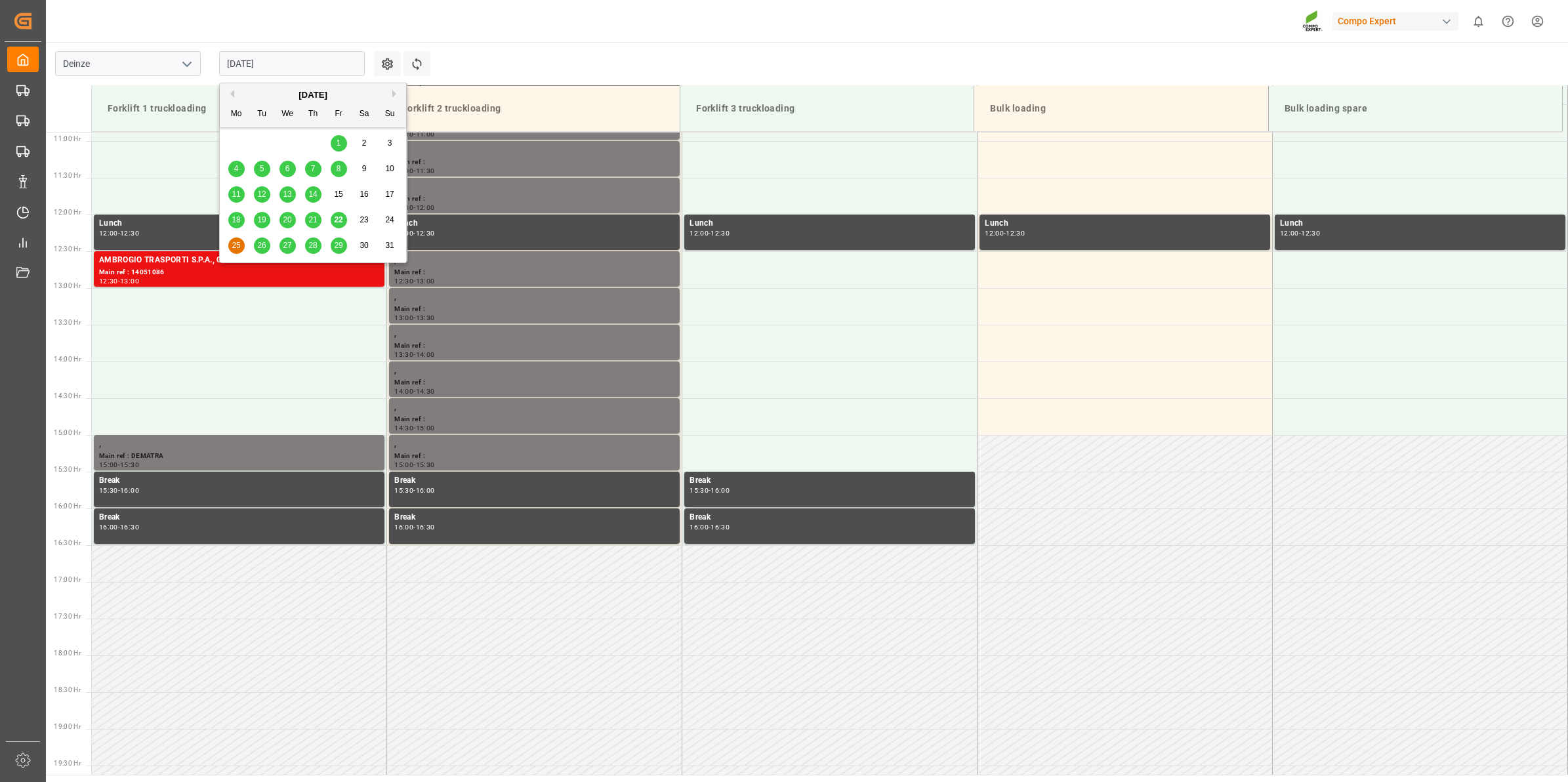
click at [339, 214] on div "22" at bounding box center [339, 220] width 16 height 15
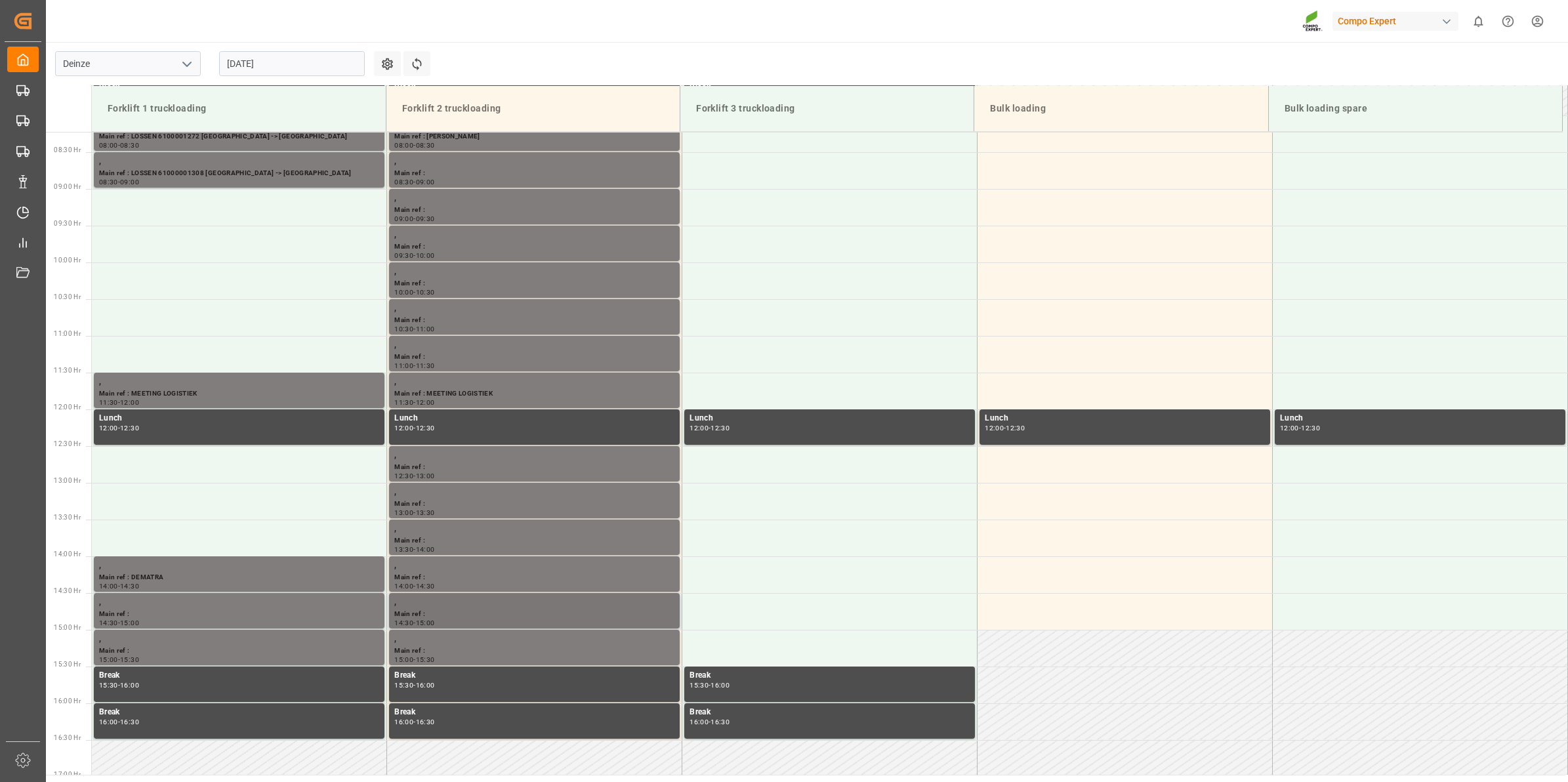
scroll to position [571, 0]
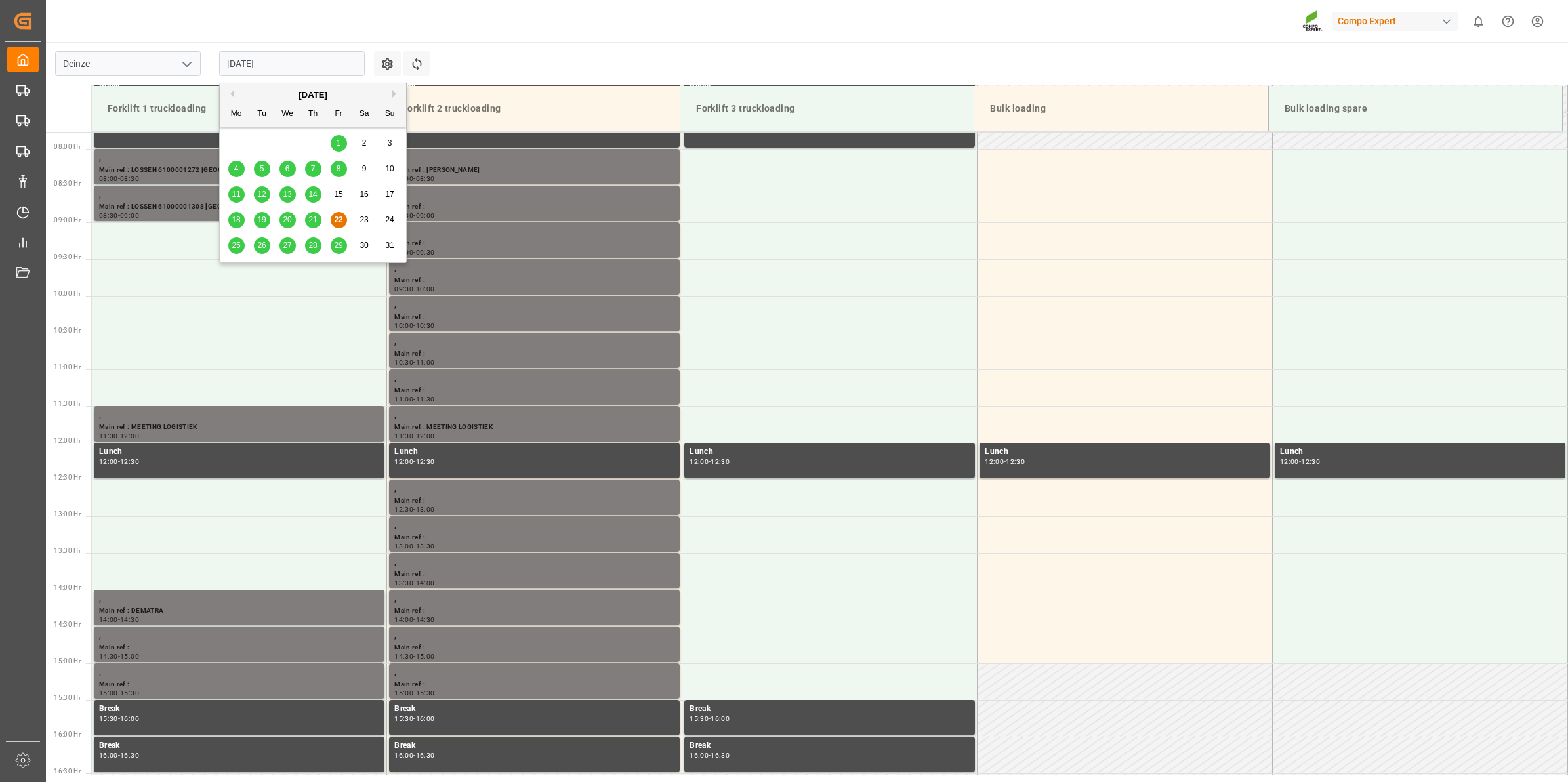
click at [277, 68] on input "[DATE]" at bounding box center [292, 64] width 145 height 25
click at [235, 246] on span "25" at bounding box center [236, 245] width 9 height 10
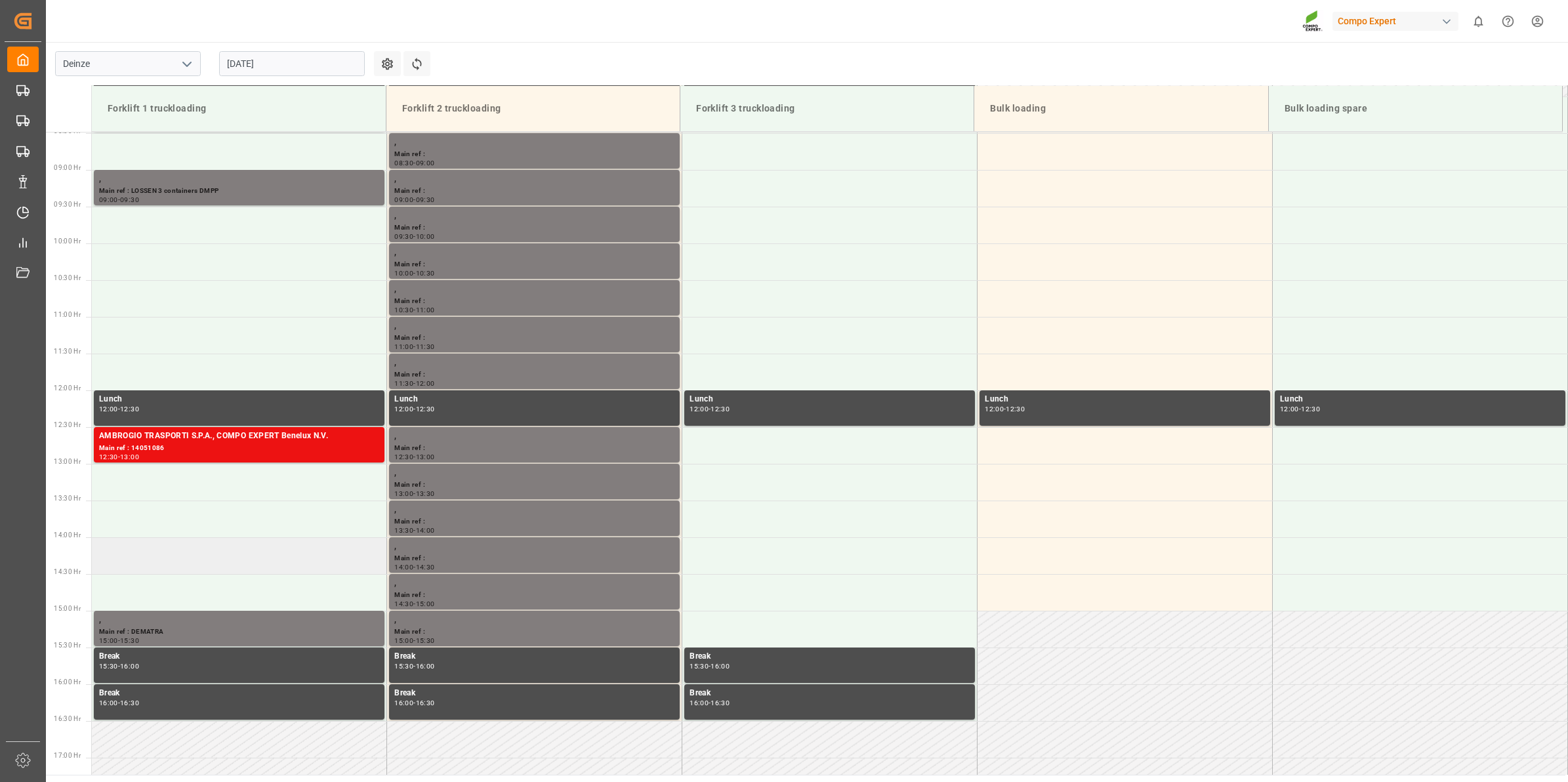
scroll to position [653, 0]
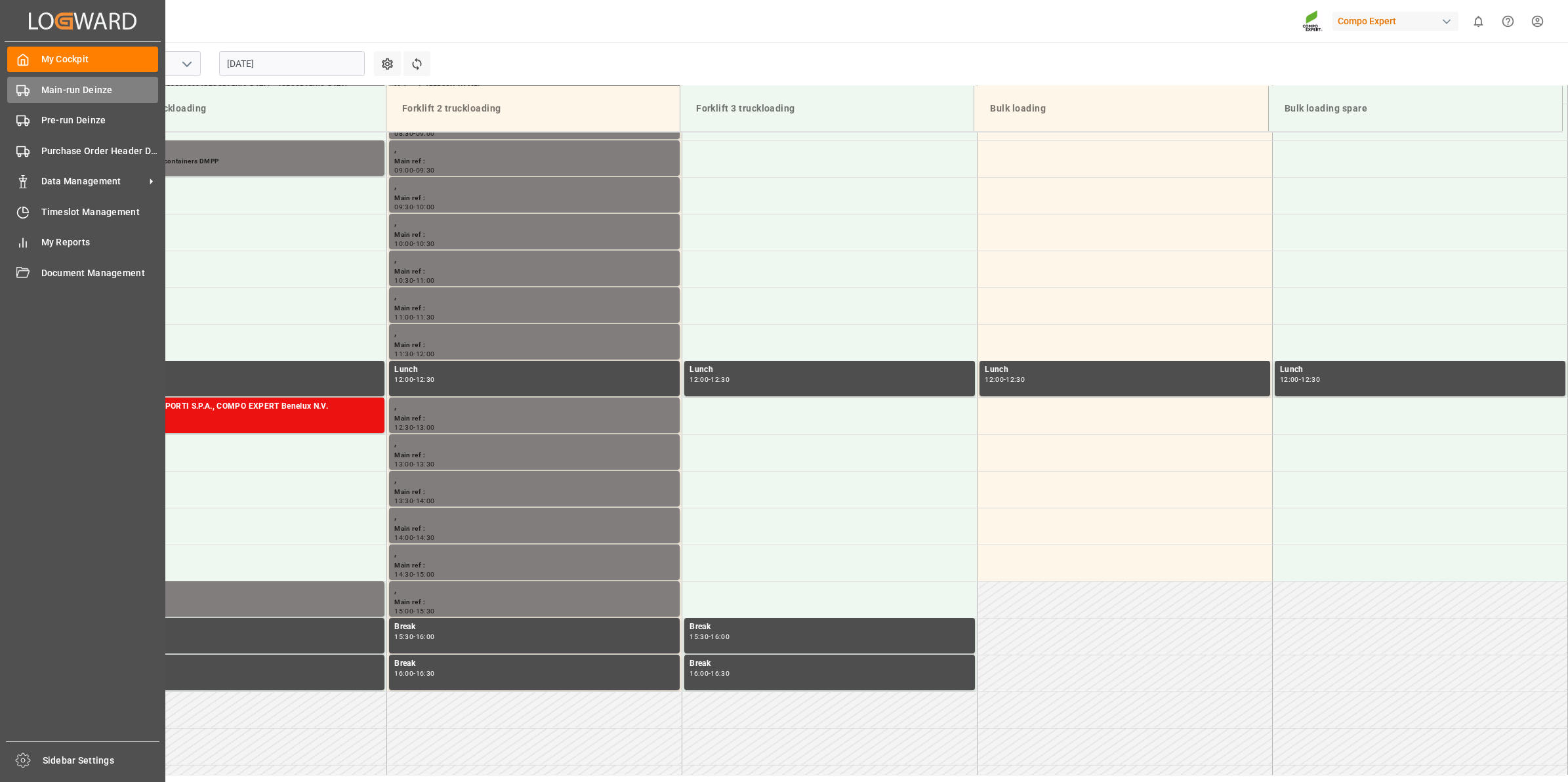
click at [35, 87] on div "Main-run Deinze Main-run Deinze" at bounding box center [83, 90] width 151 height 26
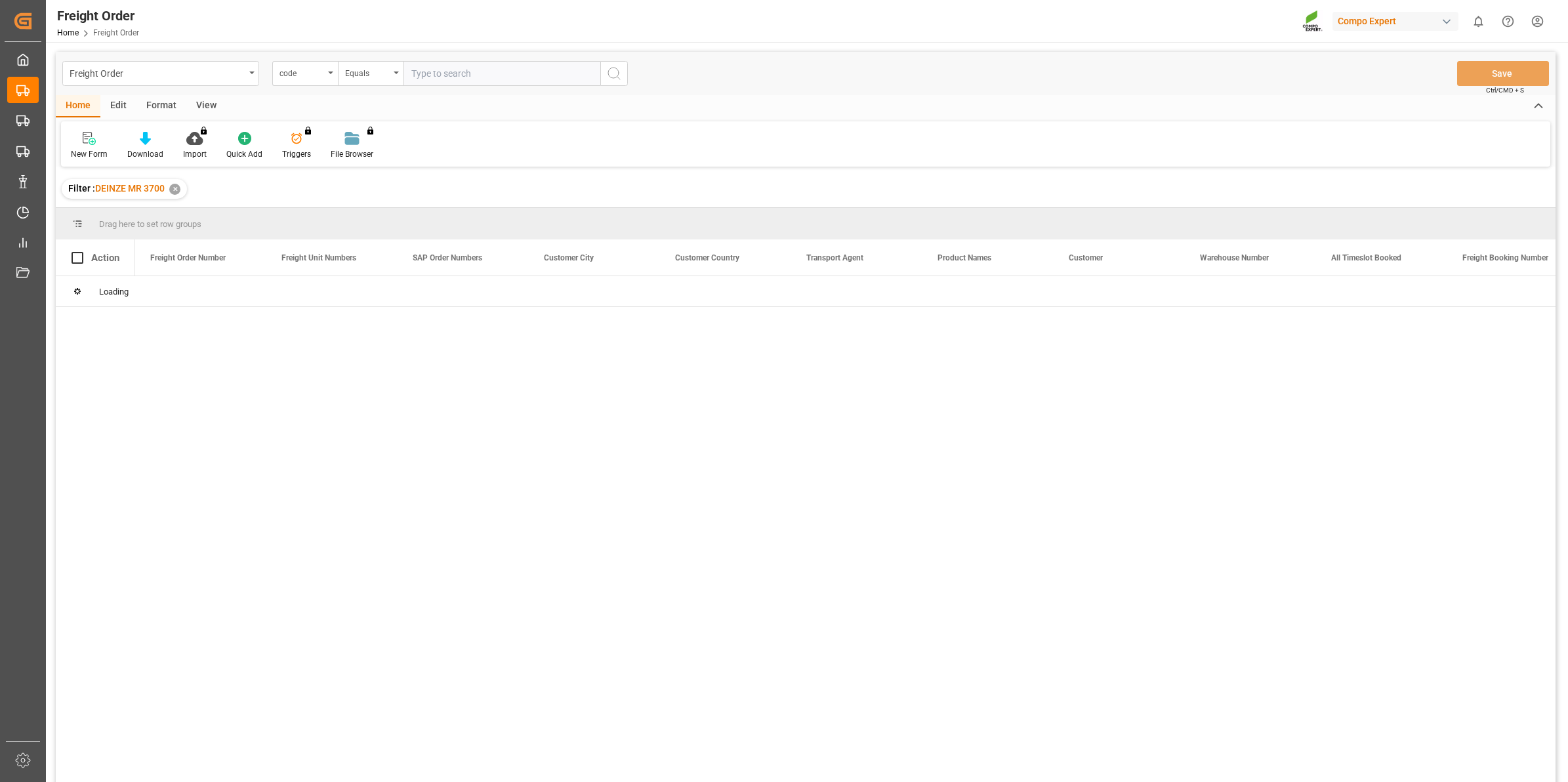
click at [325, 77] on div "code" at bounding box center [305, 73] width 65 height 25
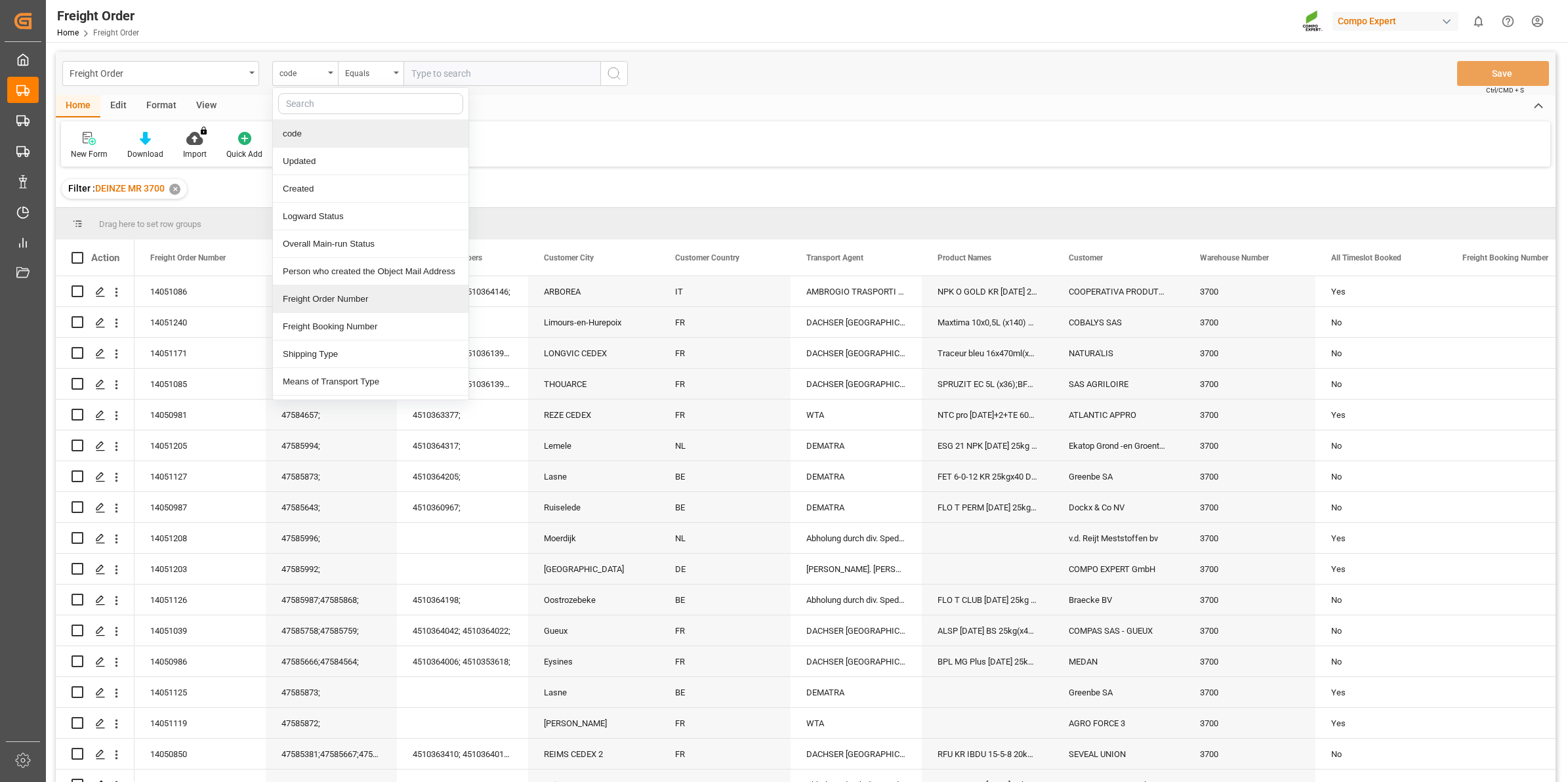
click at [346, 302] on div "Freight Order Number" at bounding box center [371, 300] width 195 height 28
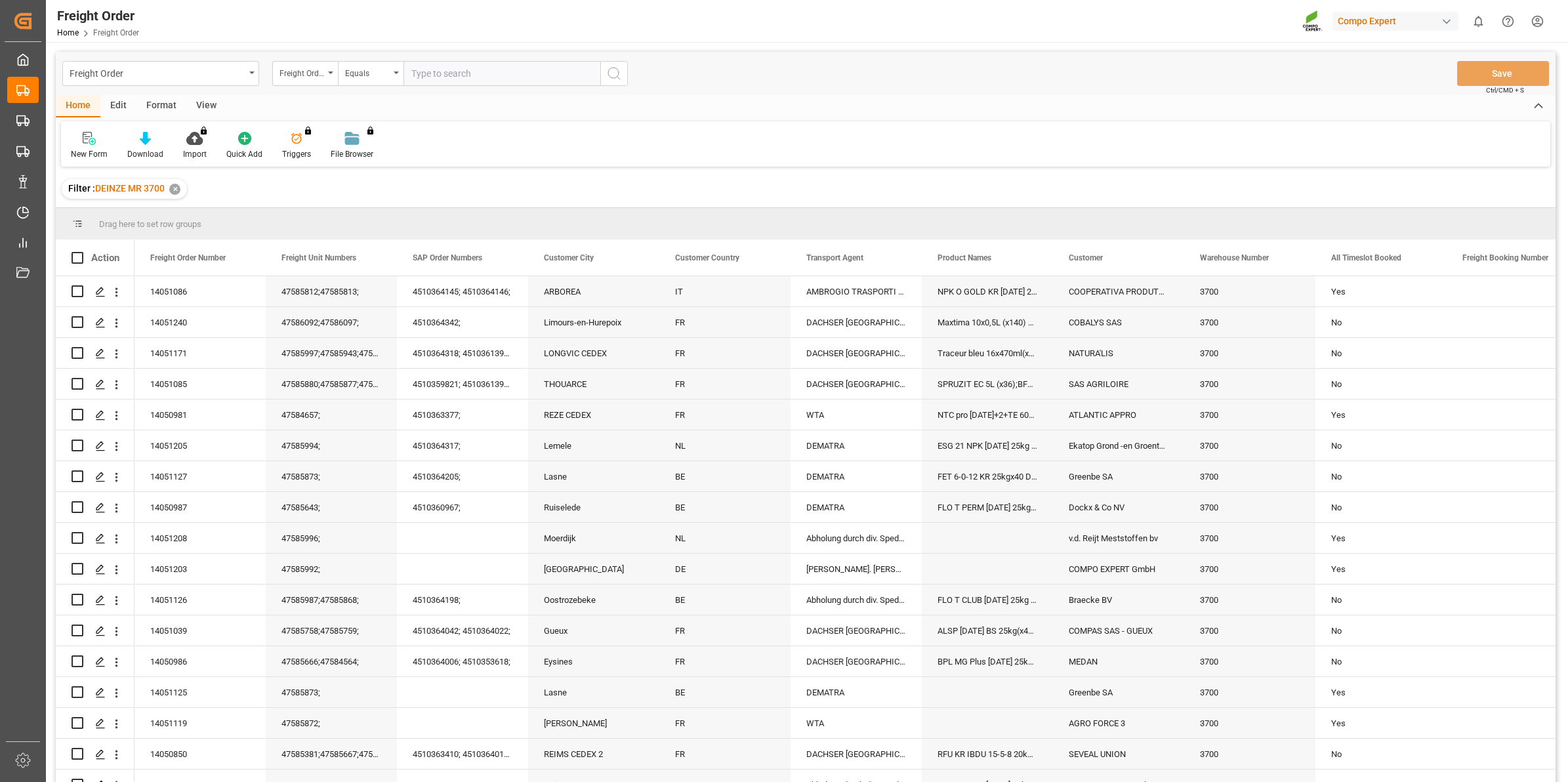
click at [432, 77] on input "text" at bounding box center [502, 73] width 197 height 25
type input "14051126"
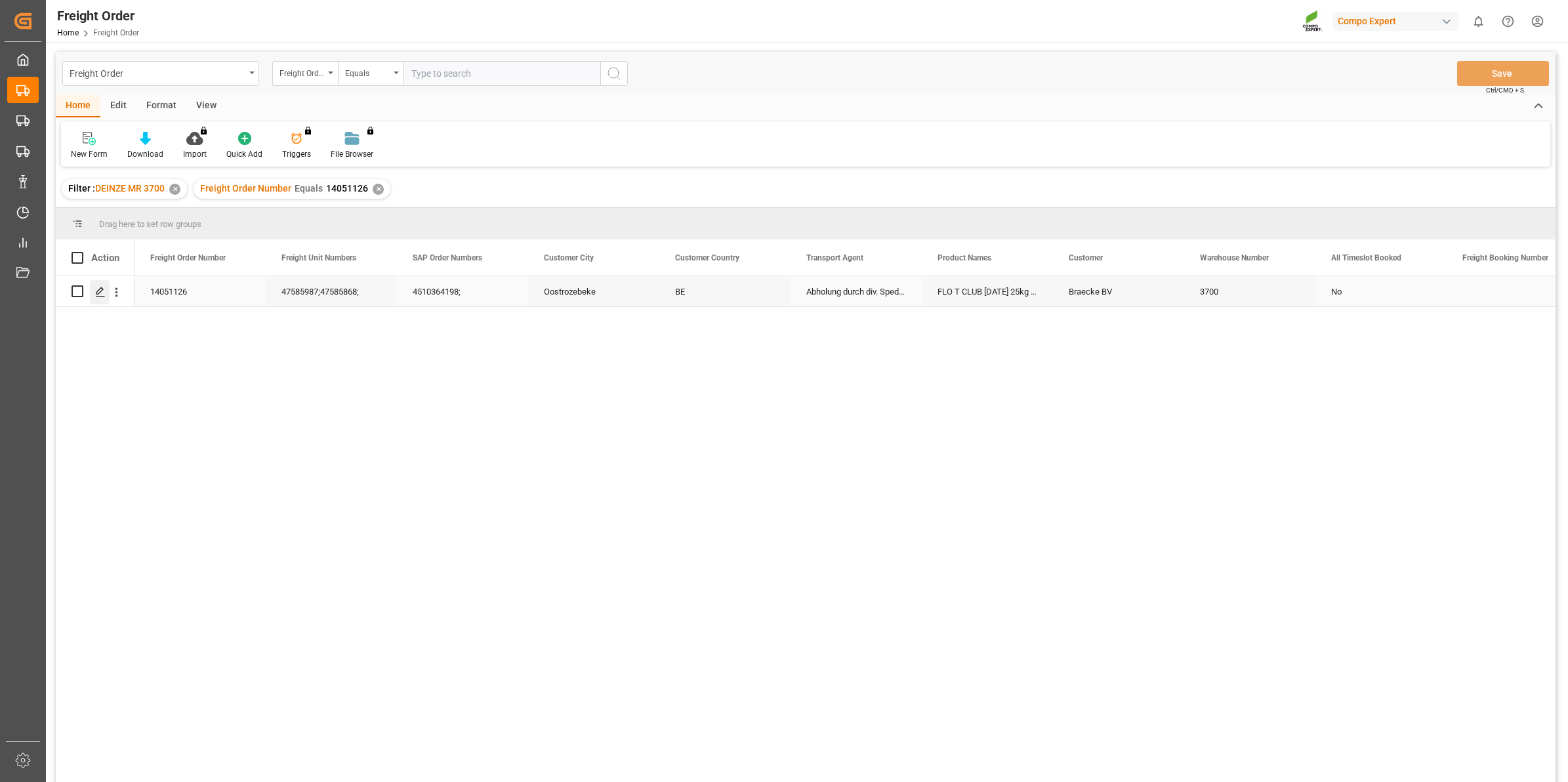
click at [102, 294] on icon "Press SPACE to select this row." at bounding box center [101, 292] width 10 height 10
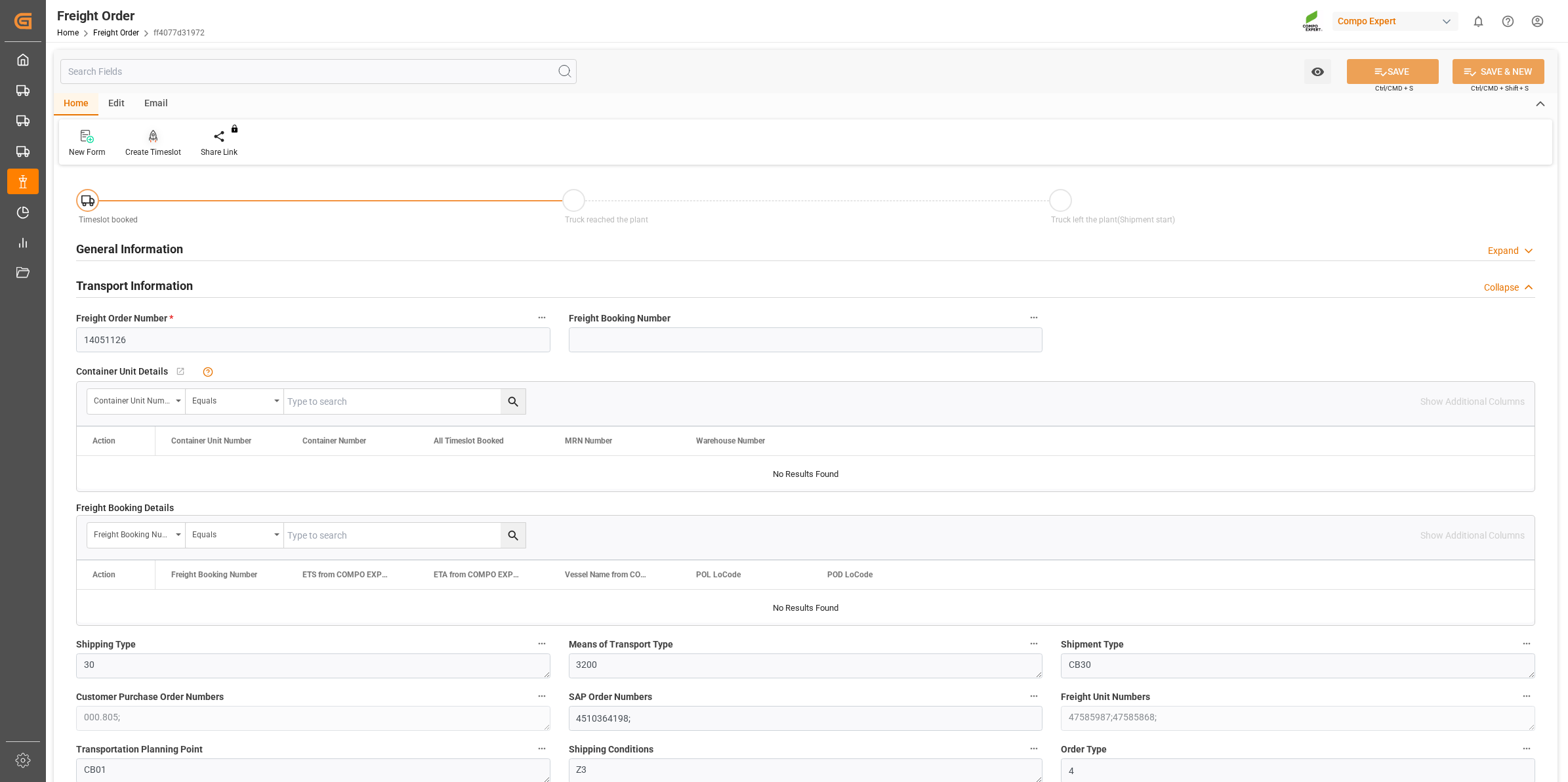
click at [161, 158] on div "Create Timeslot" at bounding box center [153, 152] width 56 height 12
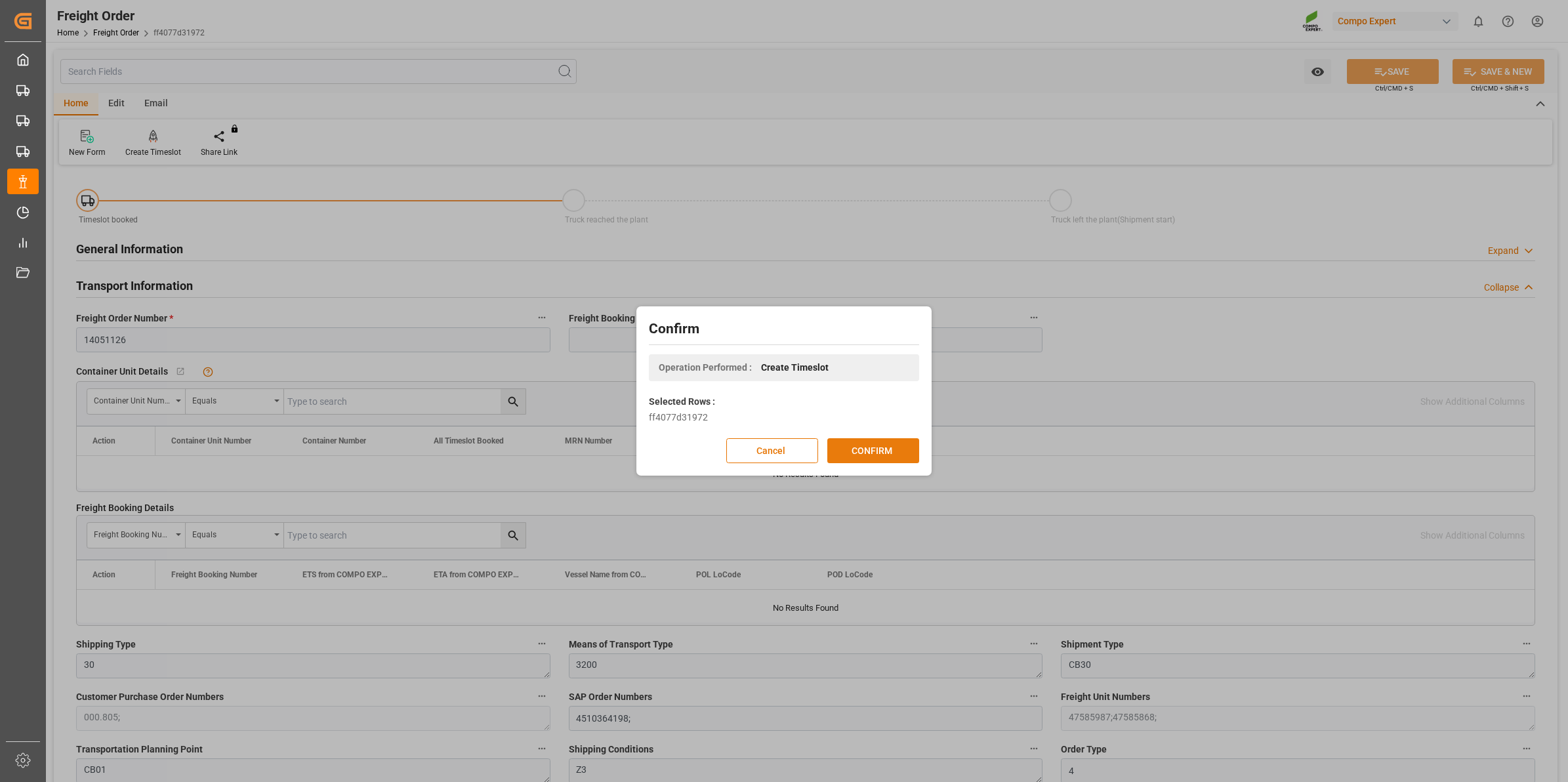
click at [893, 446] on button "CONFIRM" at bounding box center [873, 451] width 92 height 25
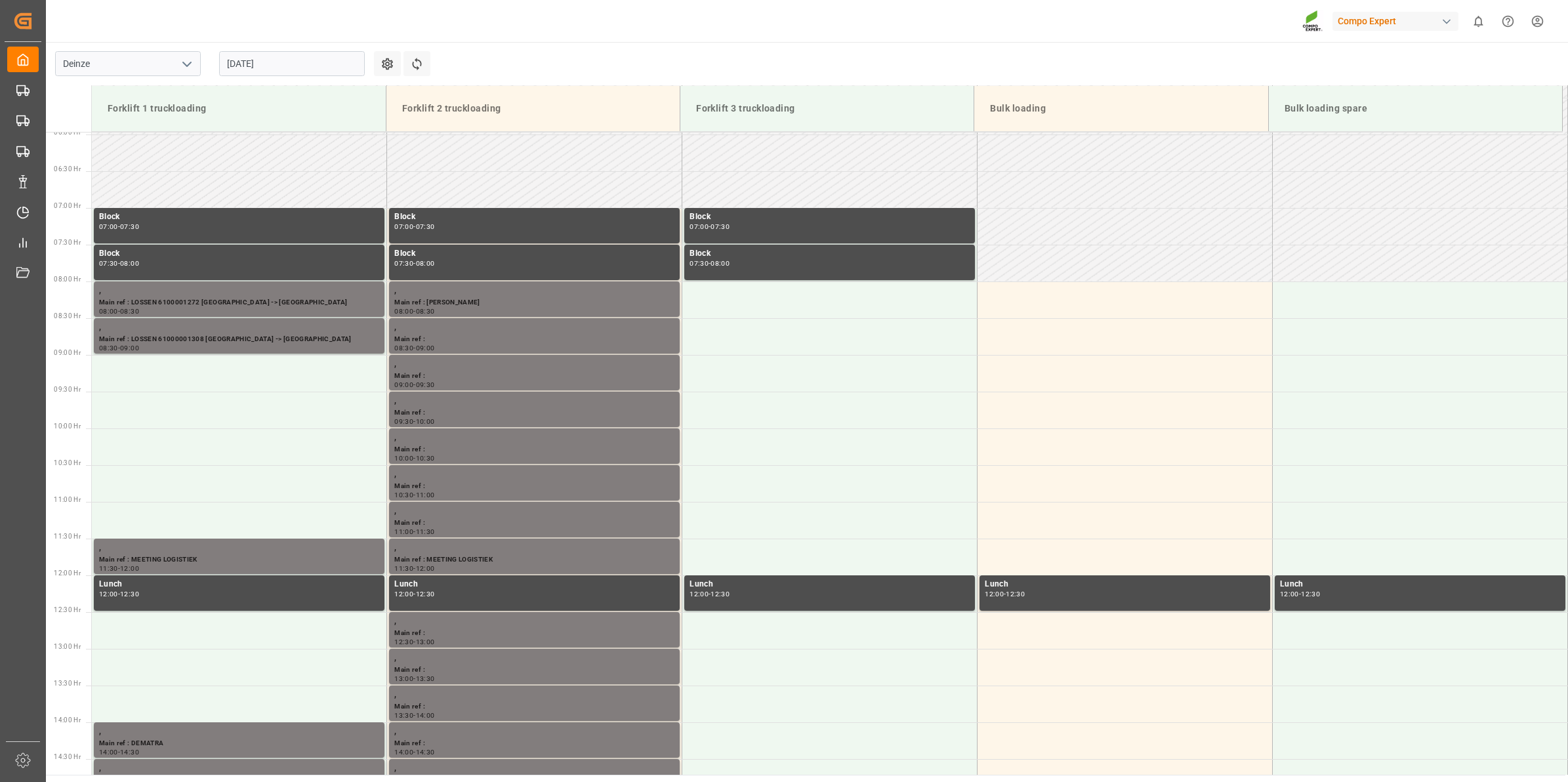
scroll to position [653, 0]
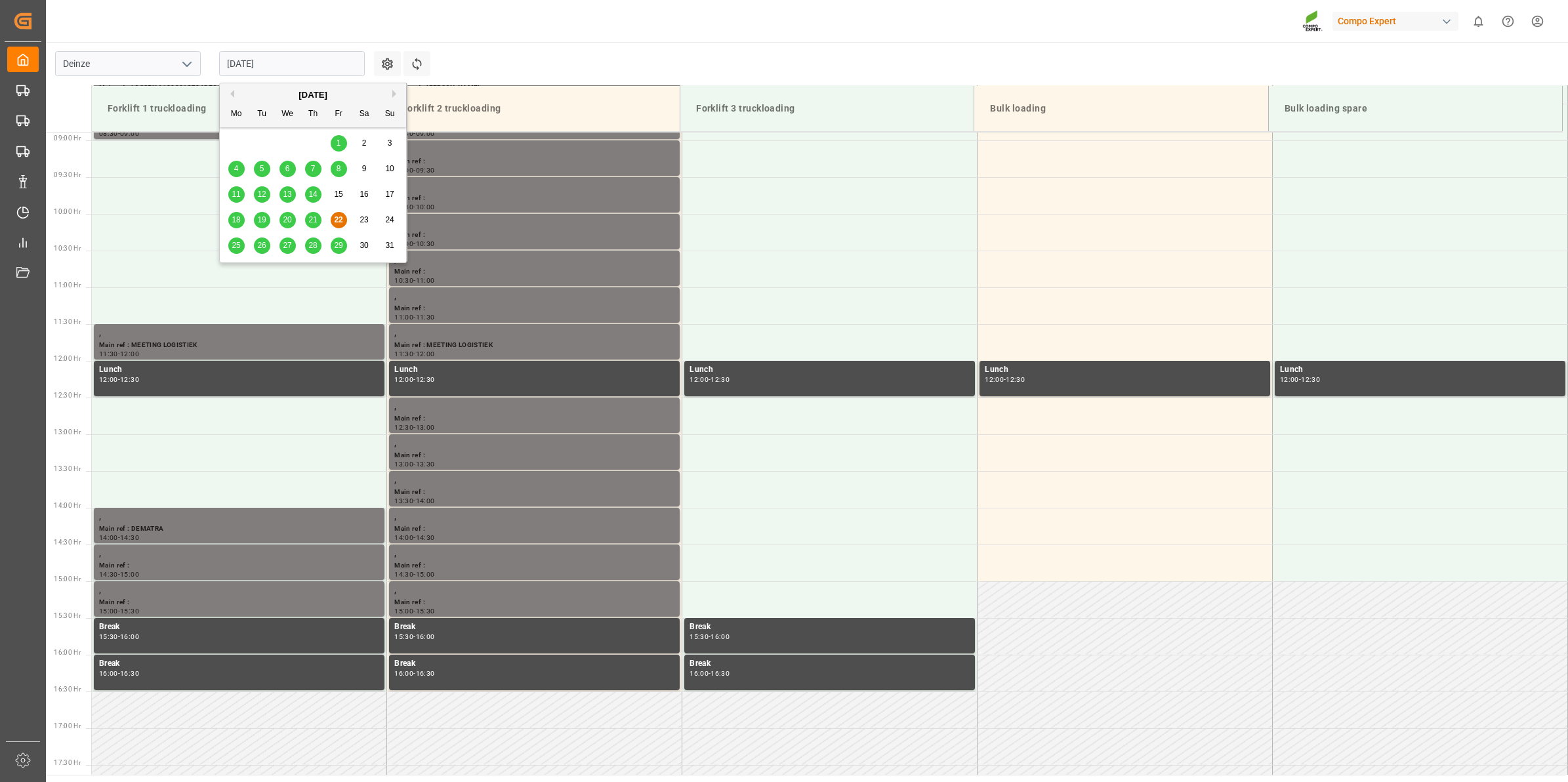
click at [288, 59] on input "[DATE]" at bounding box center [292, 64] width 145 height 25
click at [238, 242] on span "25" at bounding box center [236, 245] width 9 height 10
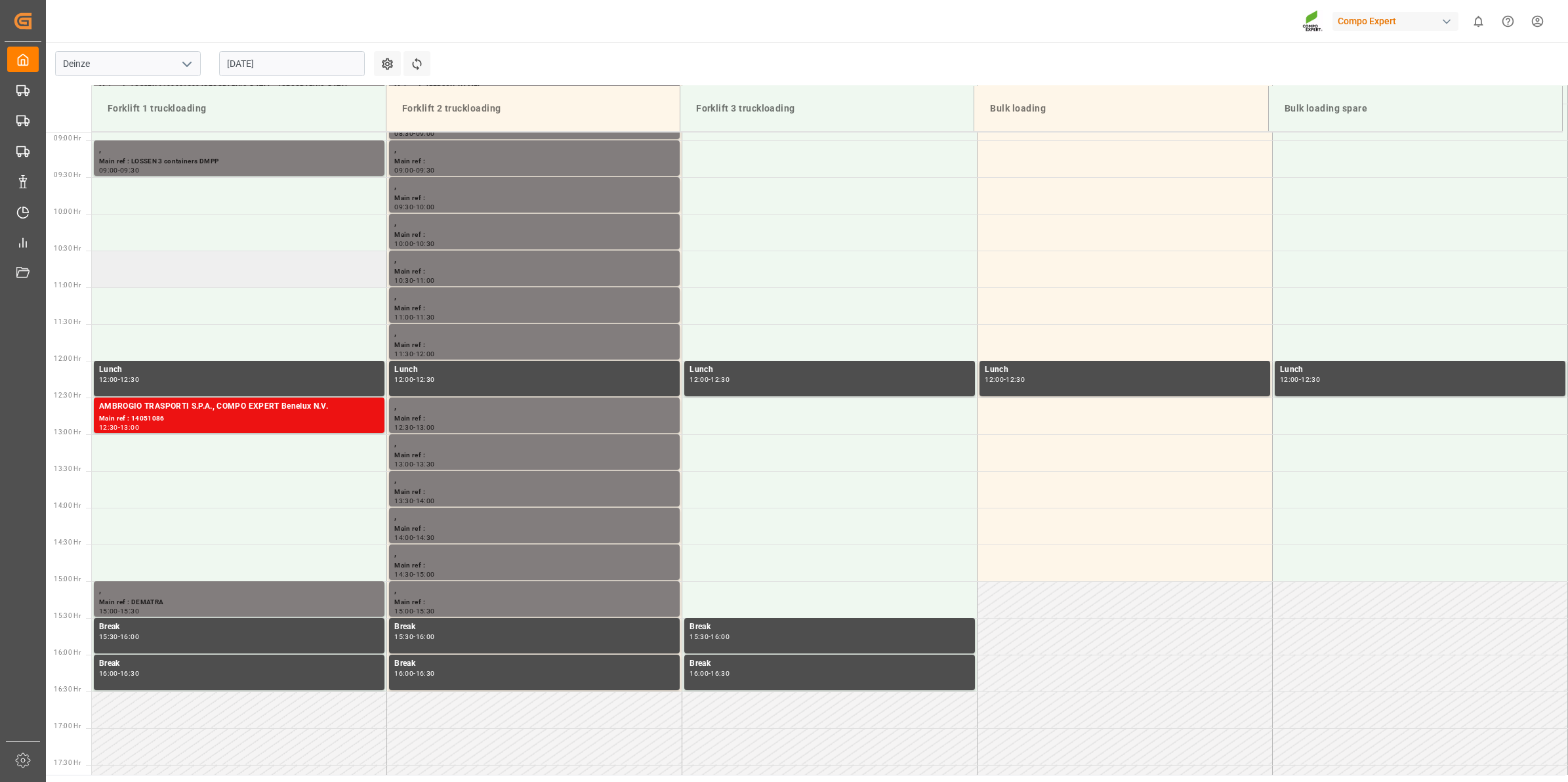
click at [153, 273] on td at bounding box center [239, 269] width 295 height 37
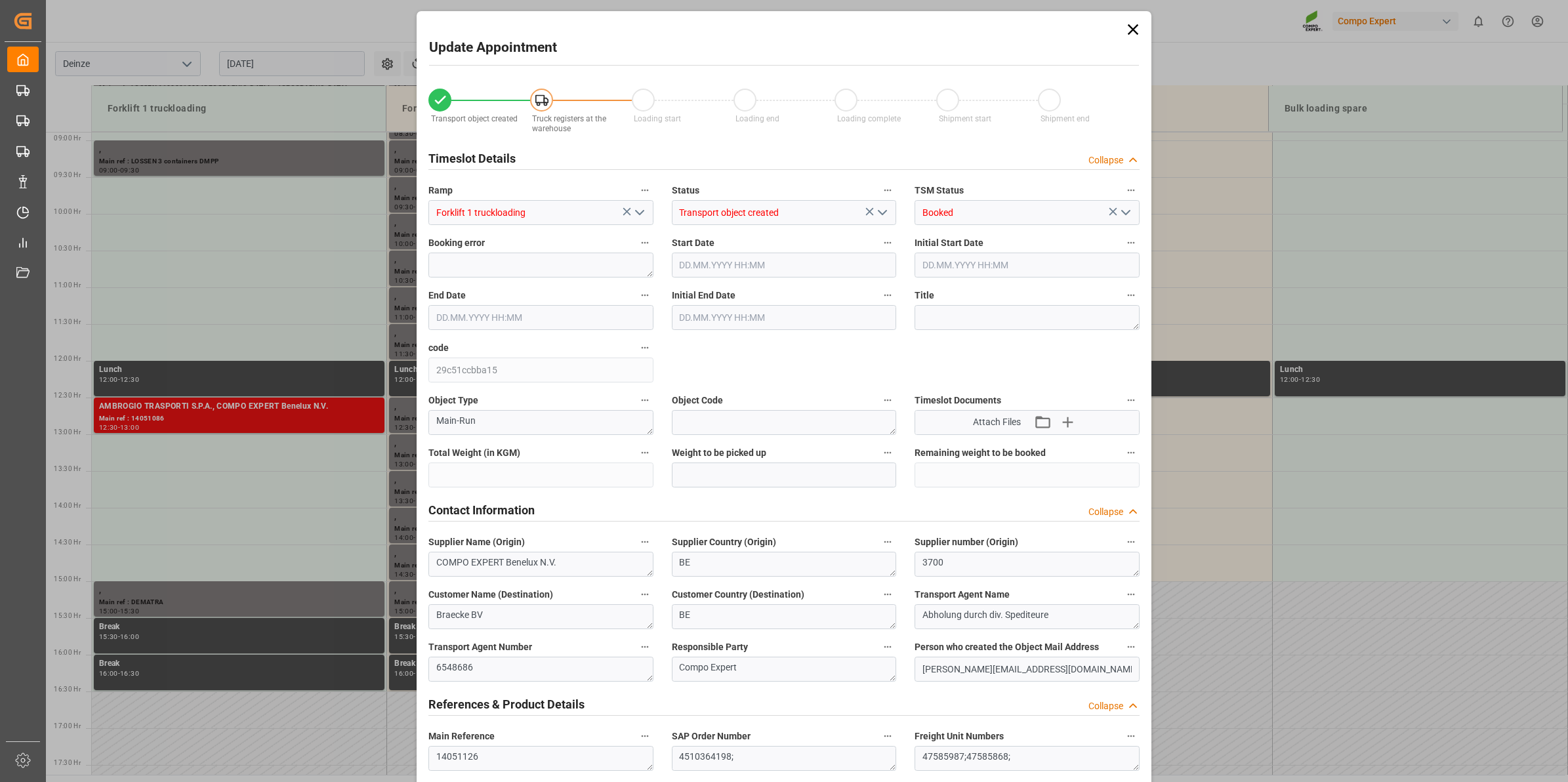
type input "24598.4"
type input "0"
type input "24"
type input "[DATE] 10:30"
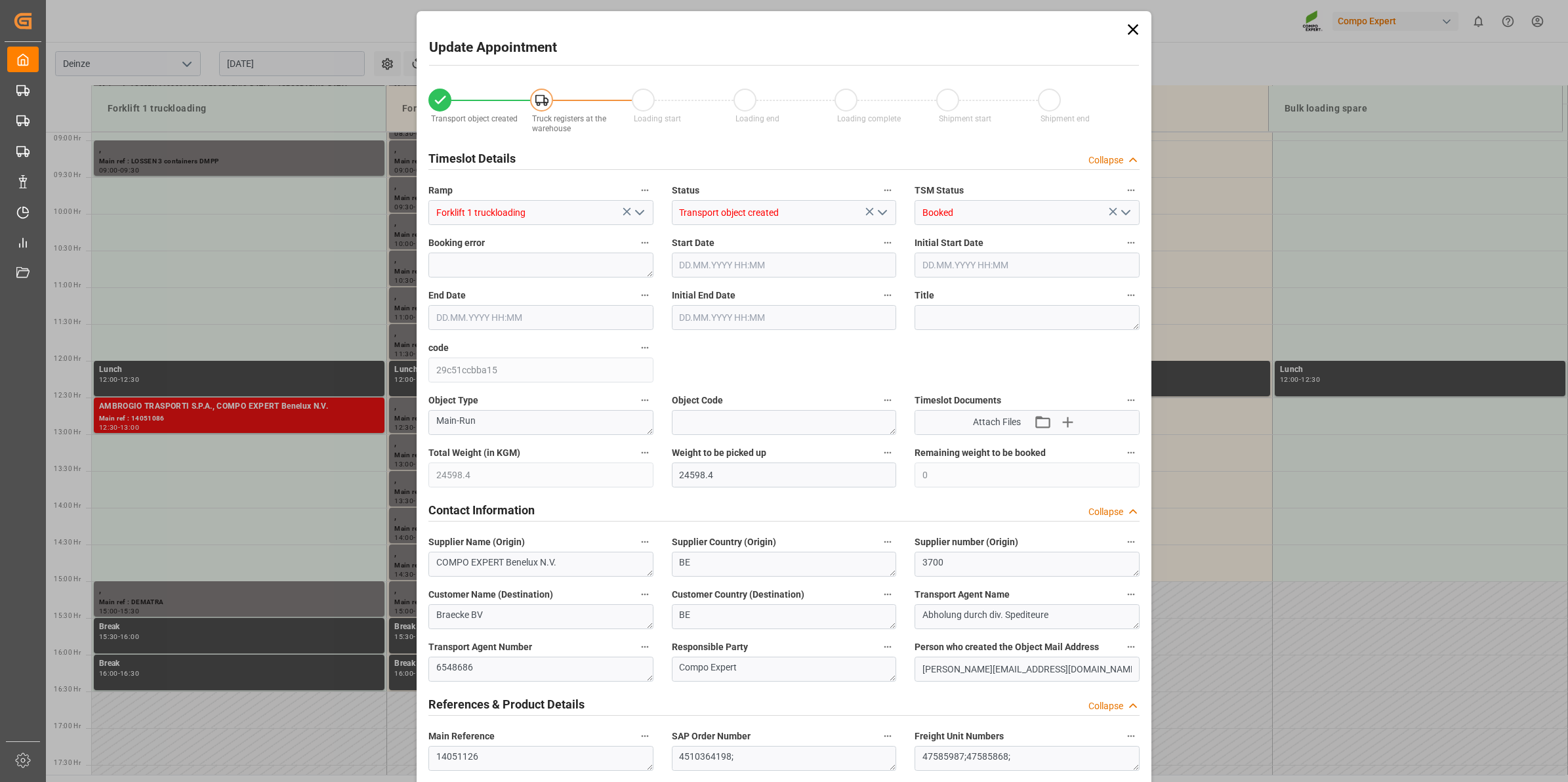
type input "[DATE] 11:00"
type input "[DATE] 08:32"
type input "[DATE] 08:20"
drag, startPoint x: 628, startPoint y: 551, endPoint x: 937, endPoint y: 355, distance: 365.9
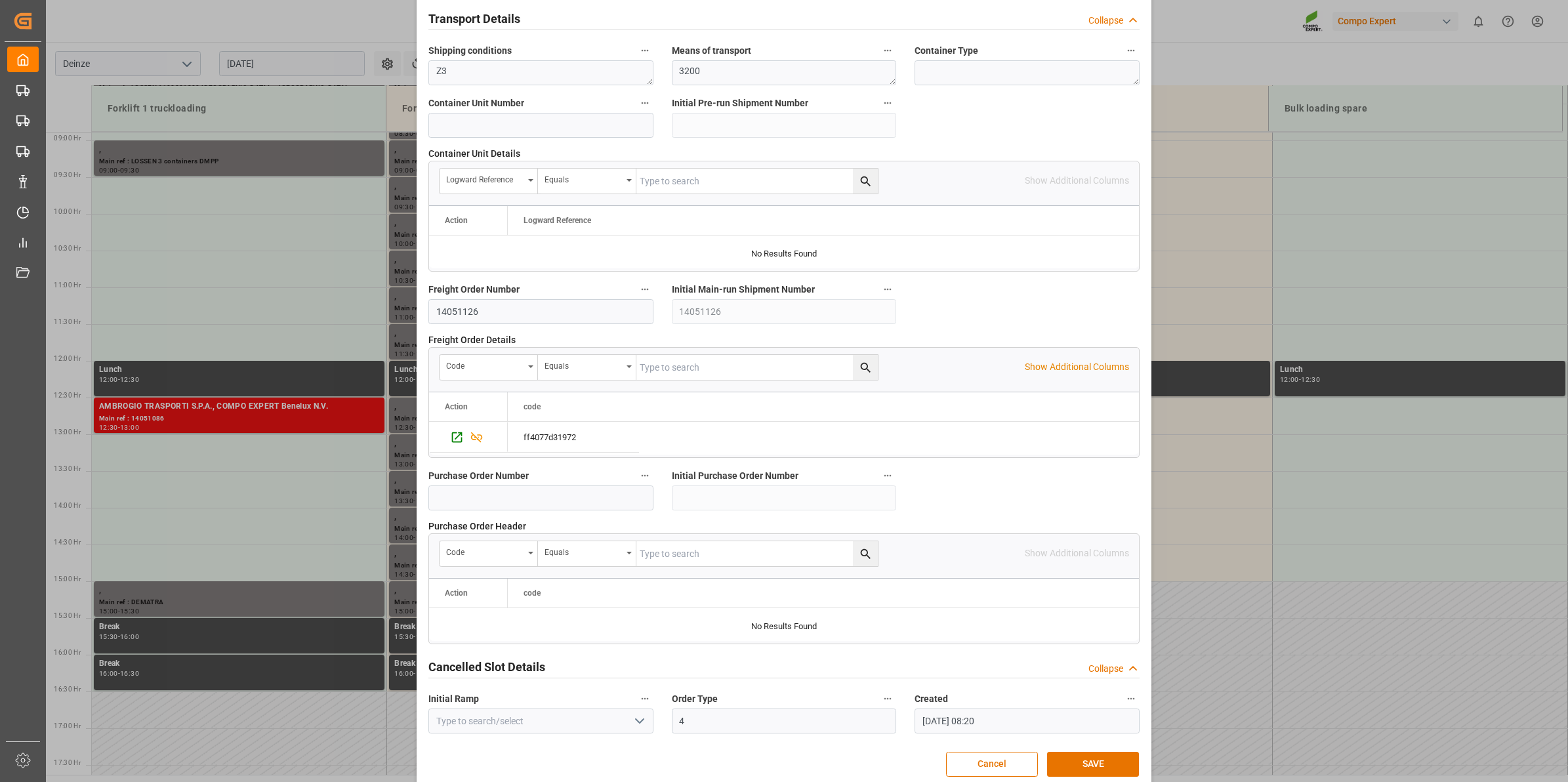
scroll to position [1041, 0]
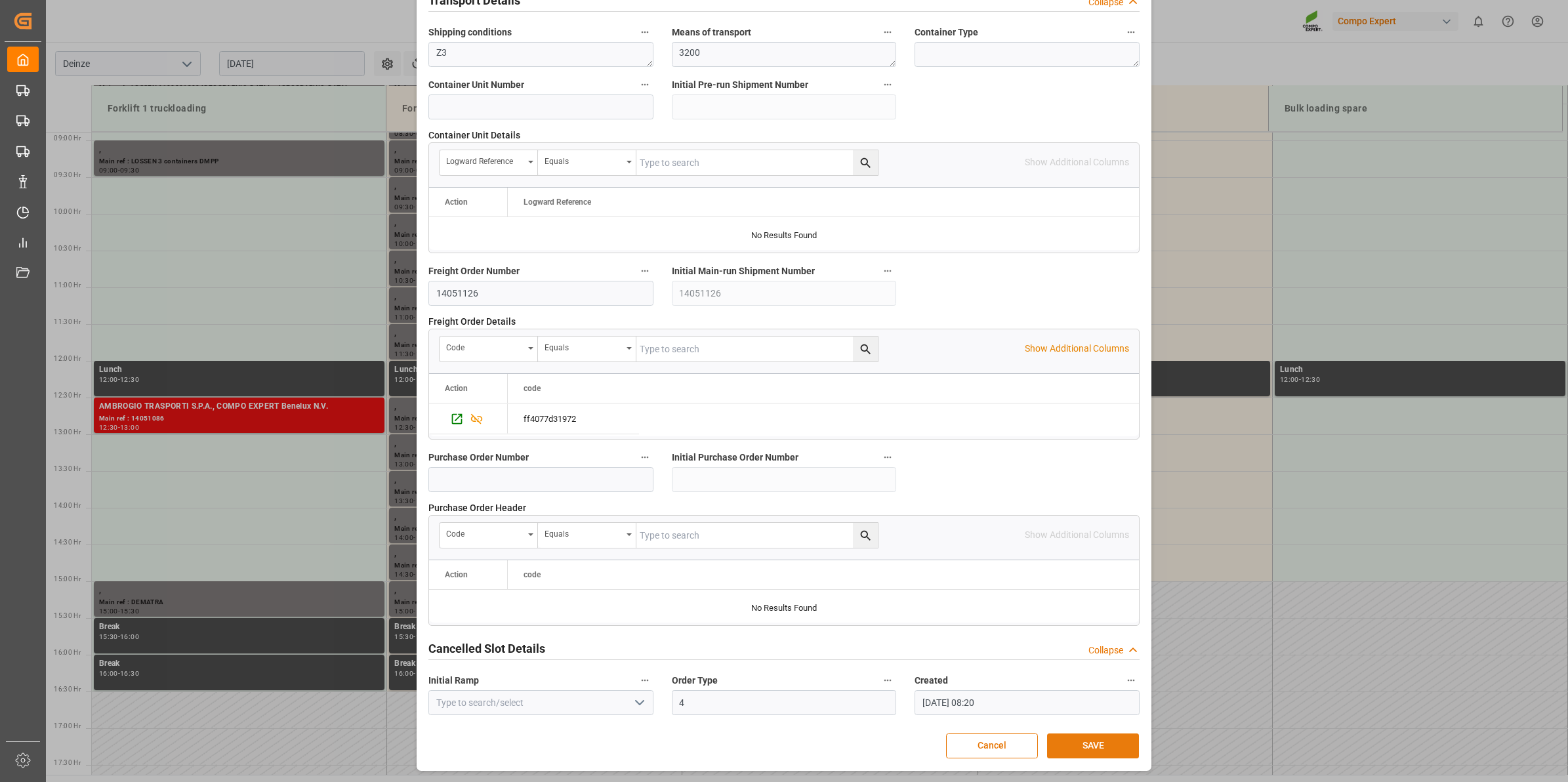
click at [1097, 753] on button "SAVE" at bounding box center [1093, 746] width 92 height 25
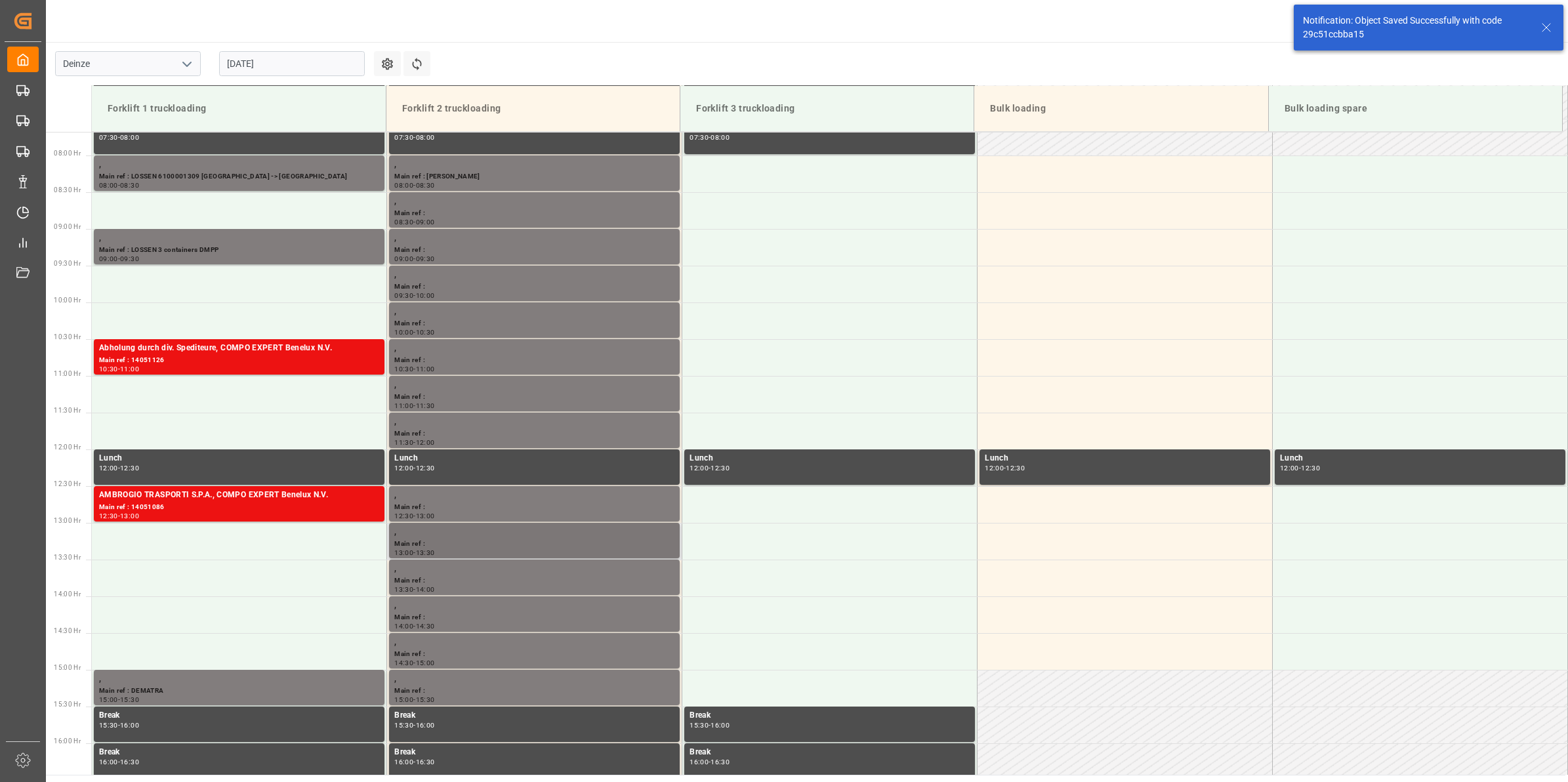
scroll to position [653, 0]
